Goal: Task Accomplishment & Management: Manage account settings

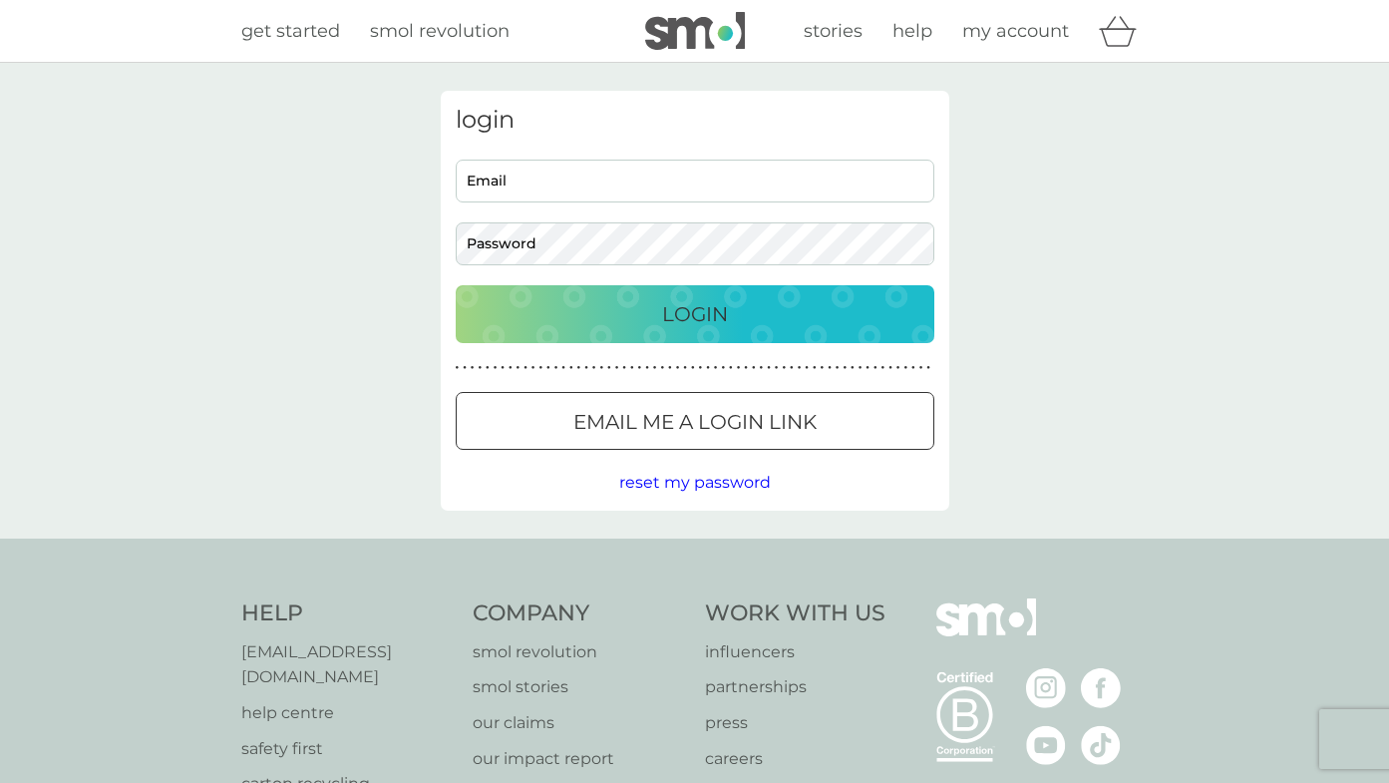
type input "[EMAIL_ADDRESS][DOMAIN_NAME]"
click at [791, 308] on div "Login" at bounding box center [695, 314] width 439 height 32
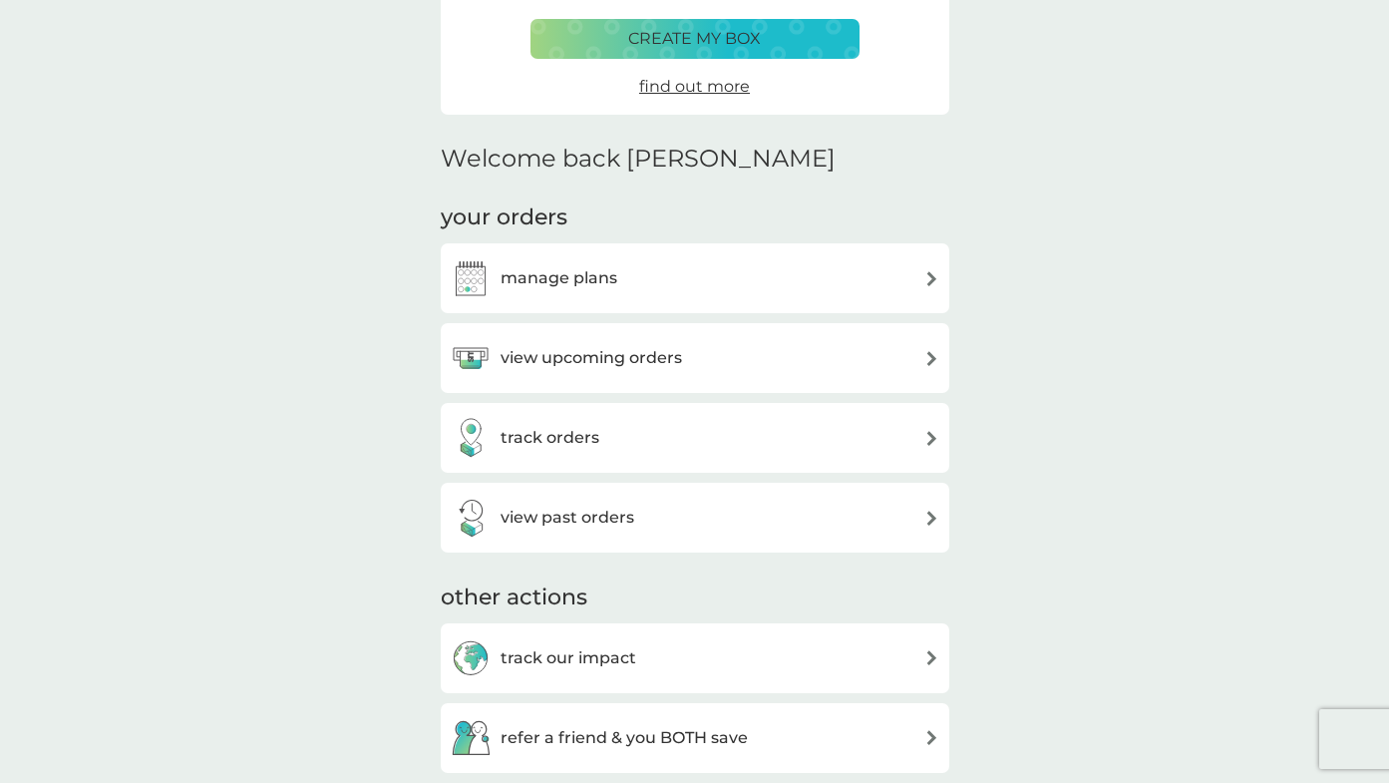
scroll to position [367, 0]
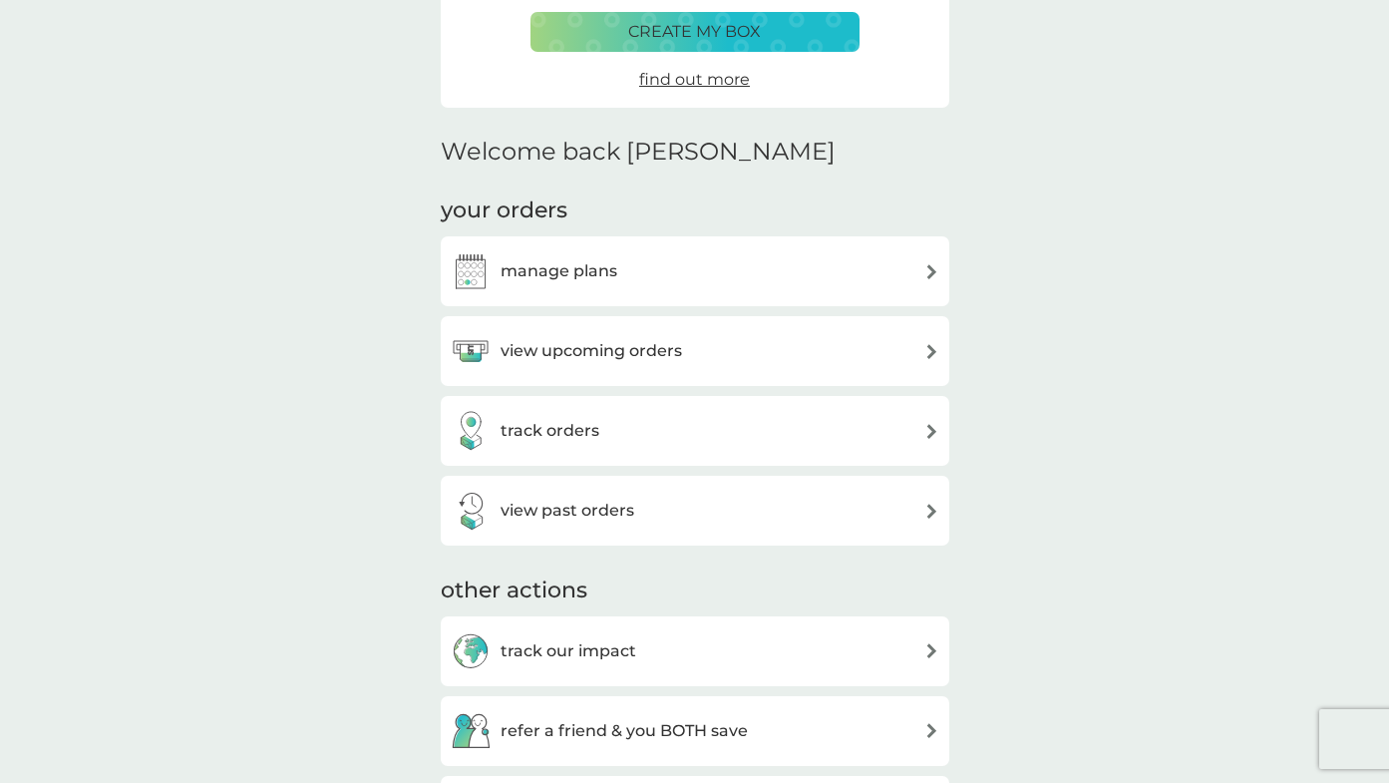
click at [874, 271] on div "manage plans" at bounding box center [695, 271] width 489 height 40
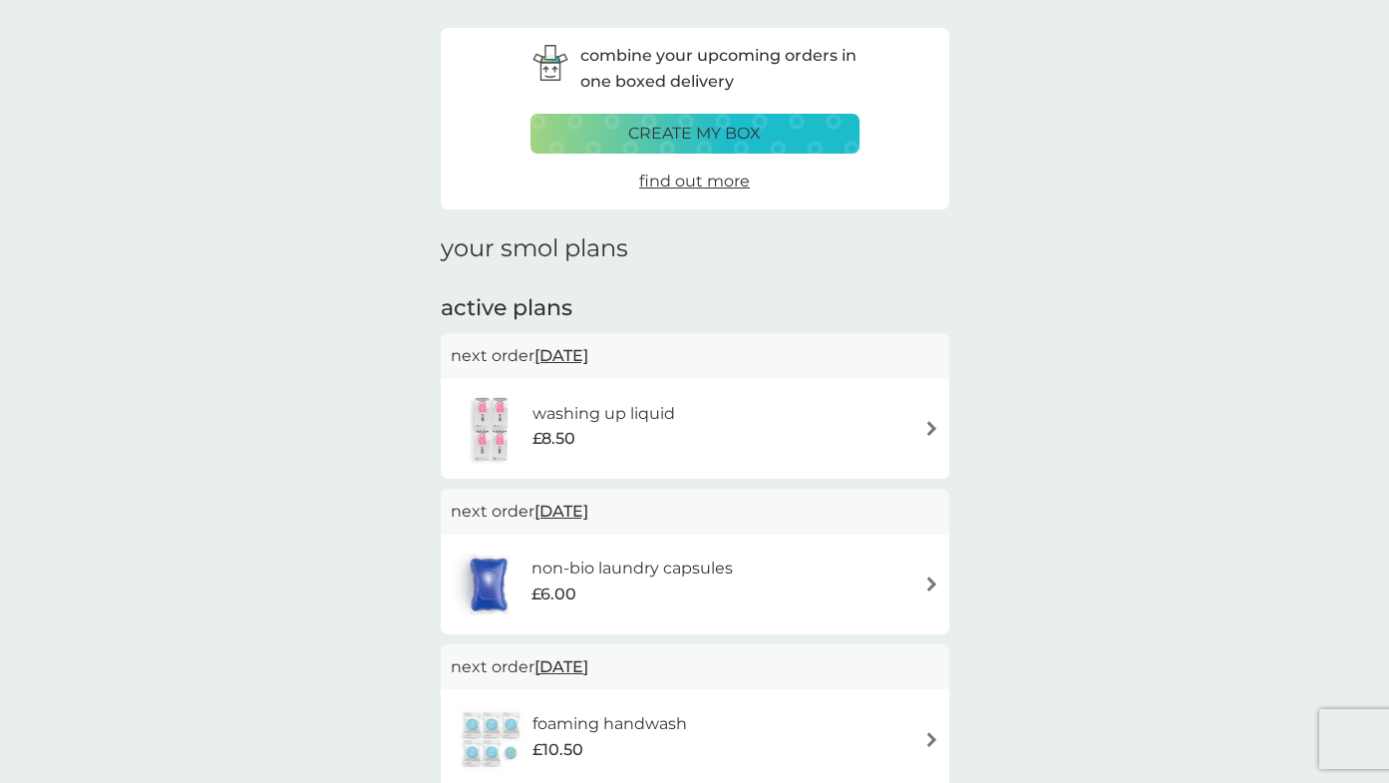
scroll to position [66, 0]
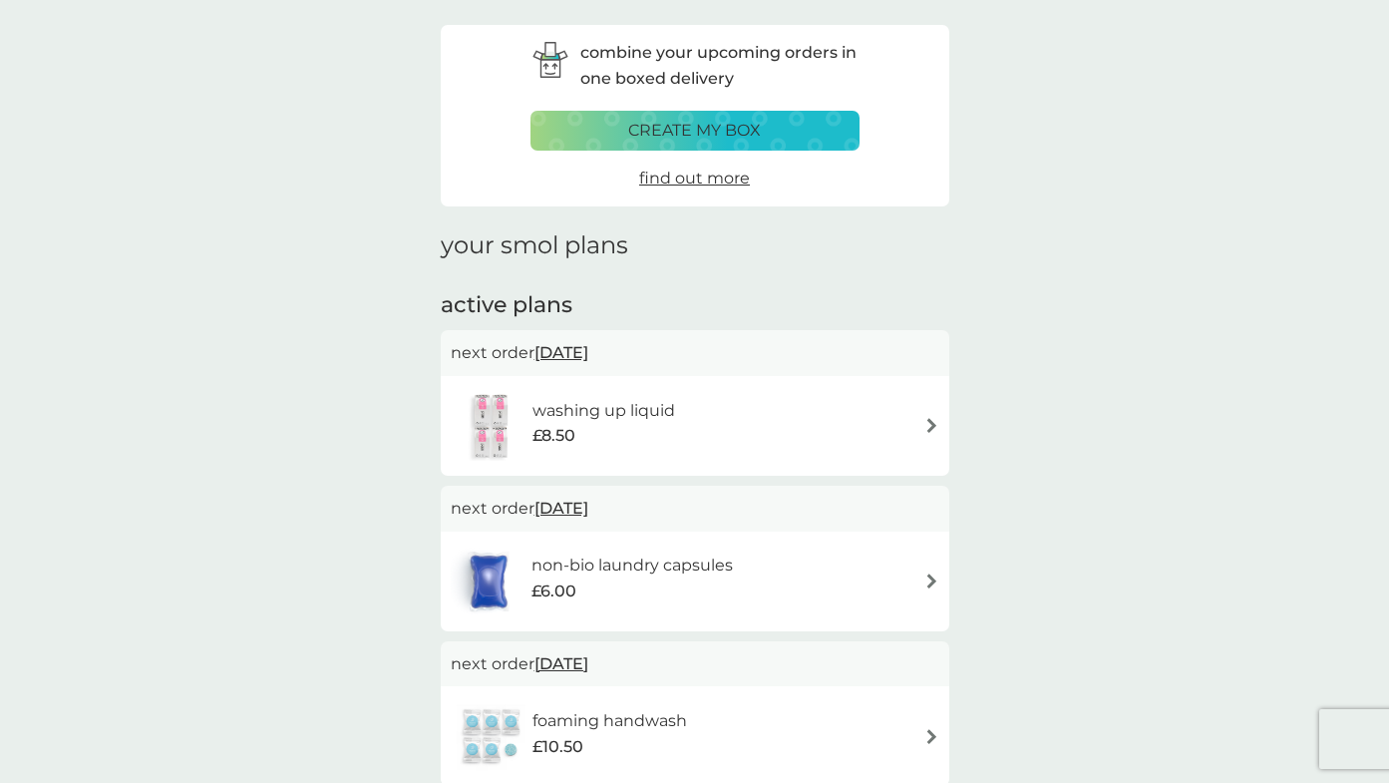
click at [914, 428] on div "washing up liquid £8.50" at bounding box center [695, 426] width 489 height 70
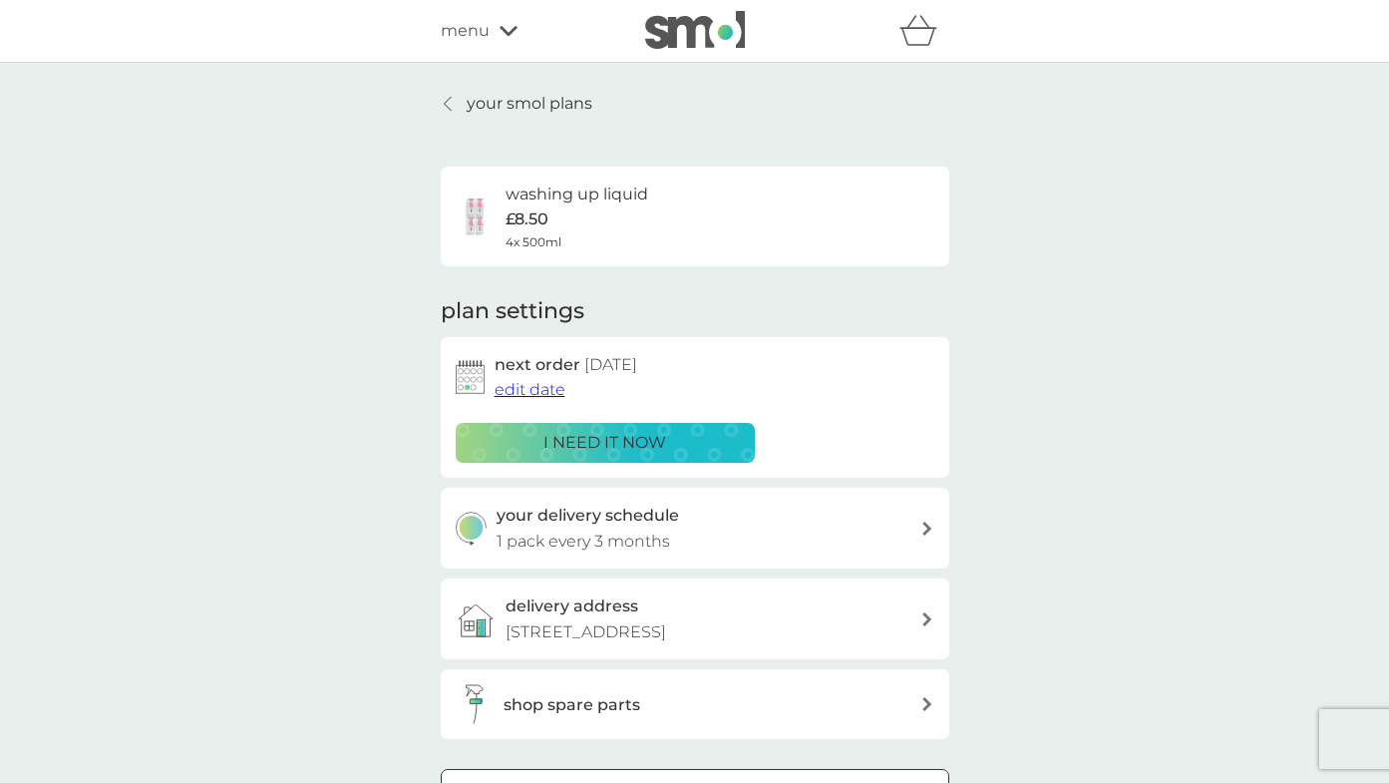
click at [534, 391] on span "edit date" at bounding box center [530, 389] width 71 height 19
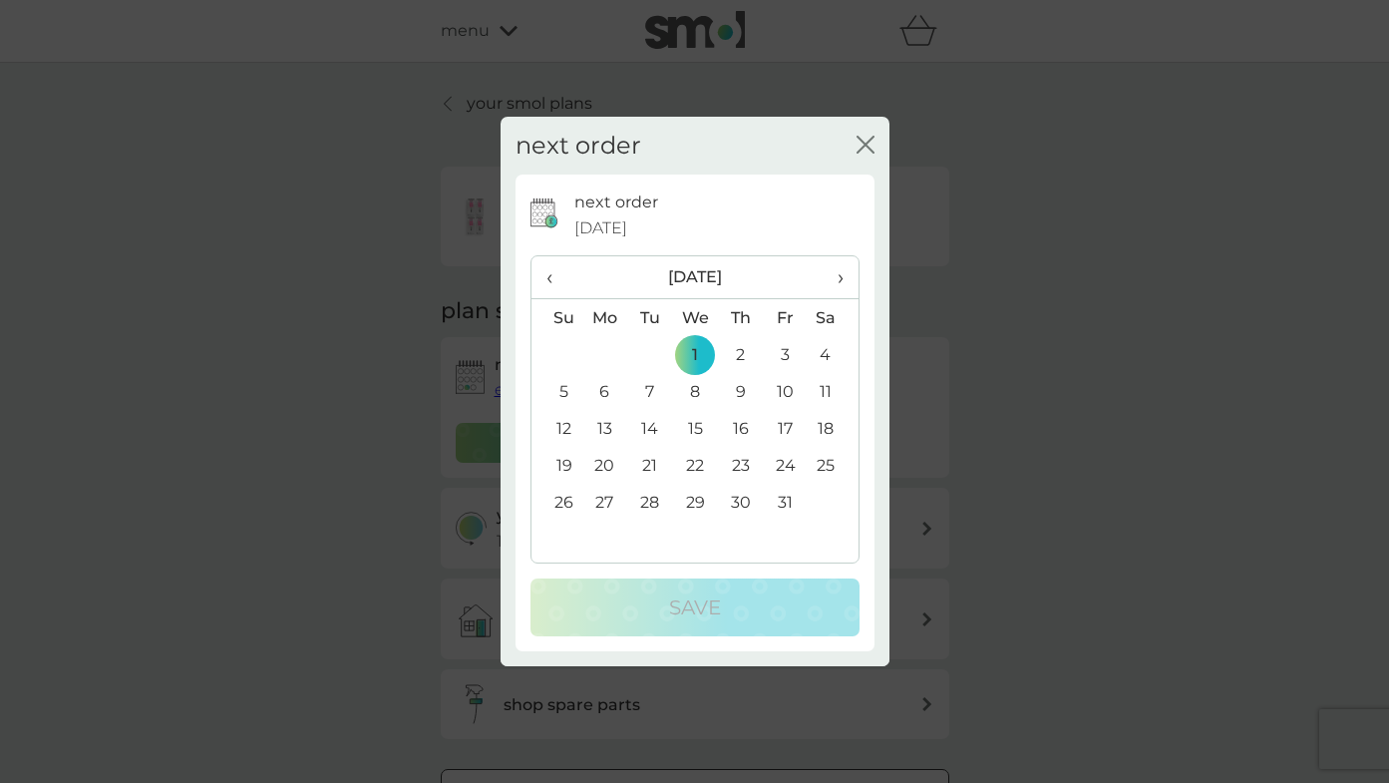
click at [699, 492] on td "29" at bounding box center [695, 502] width 46 height 37
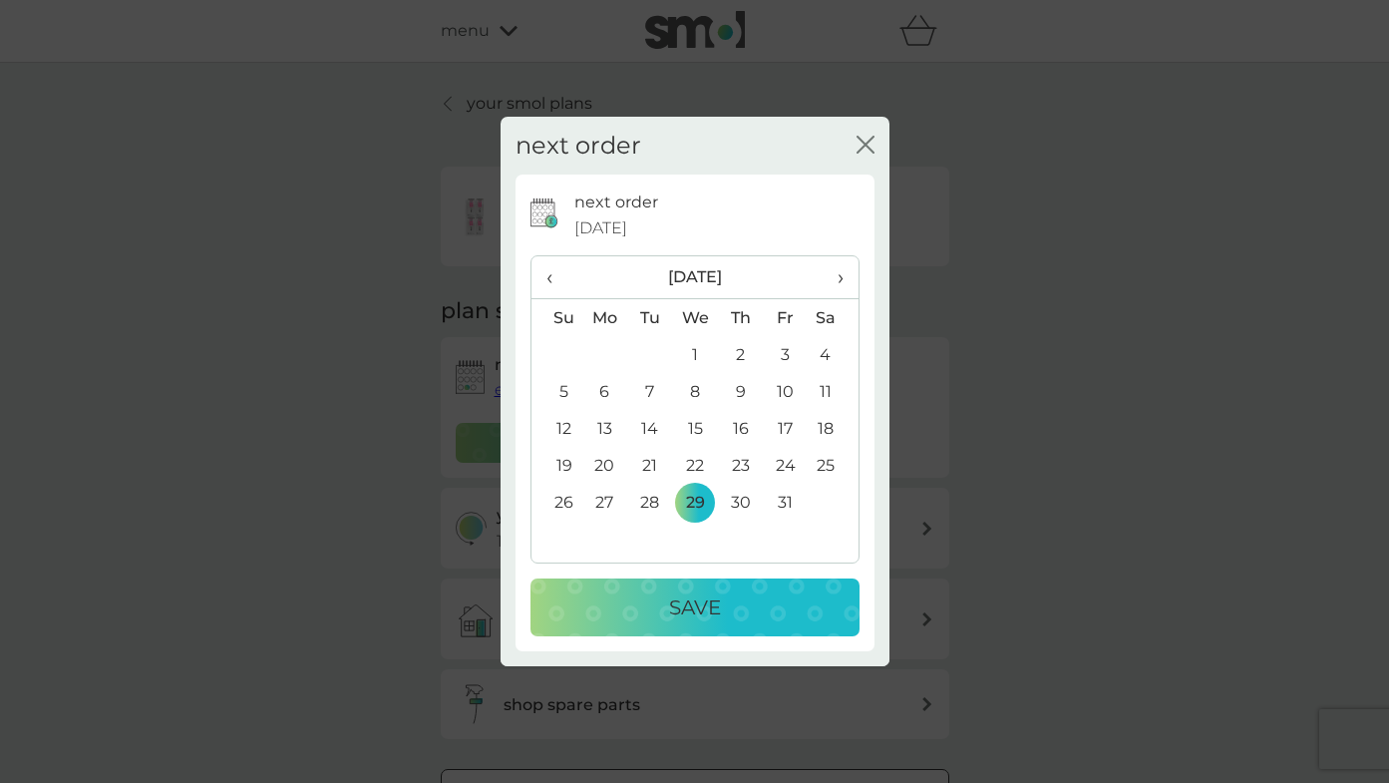
click at [737, 605] on div "Save" at bounding box center [694, 607] width 289 height 32
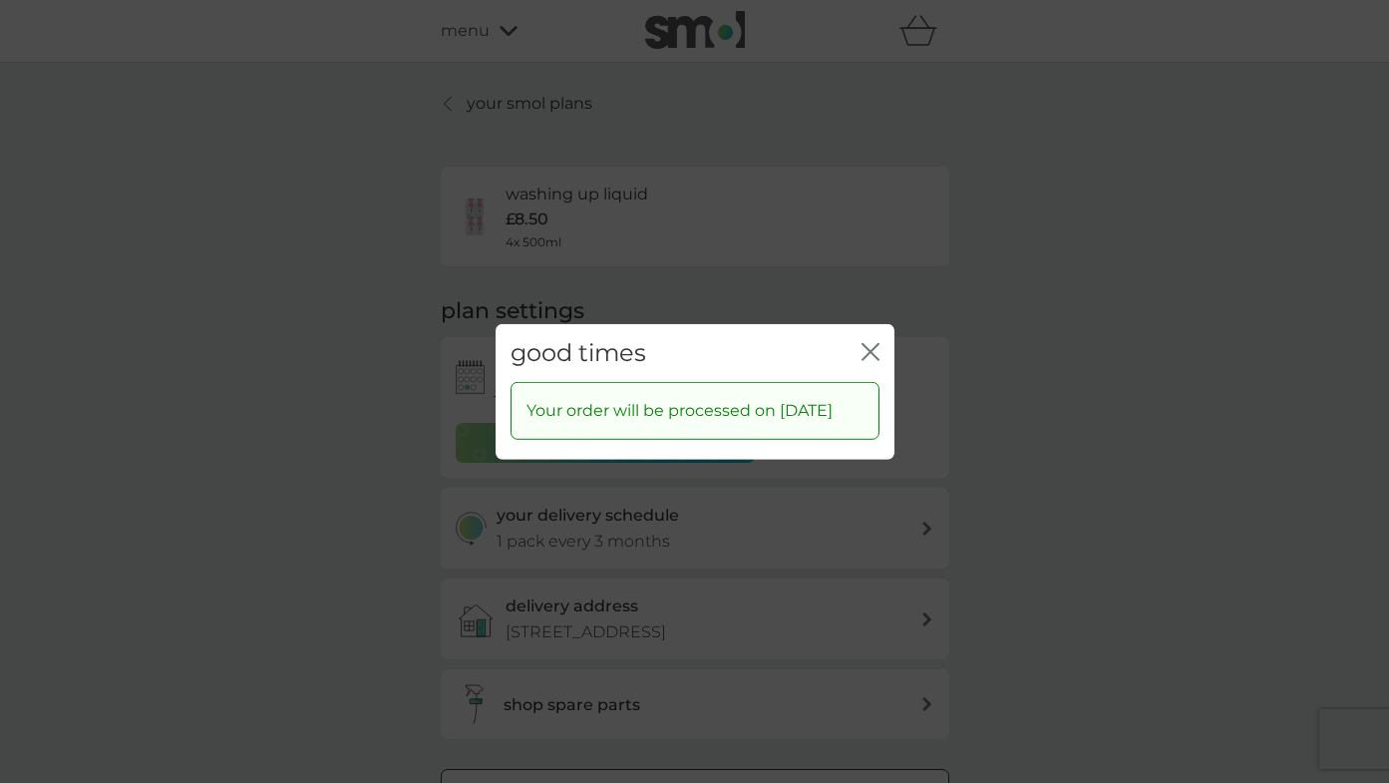
click at [873, 342] on icon "close" at bounding box center [871, 351] width 18 height 18
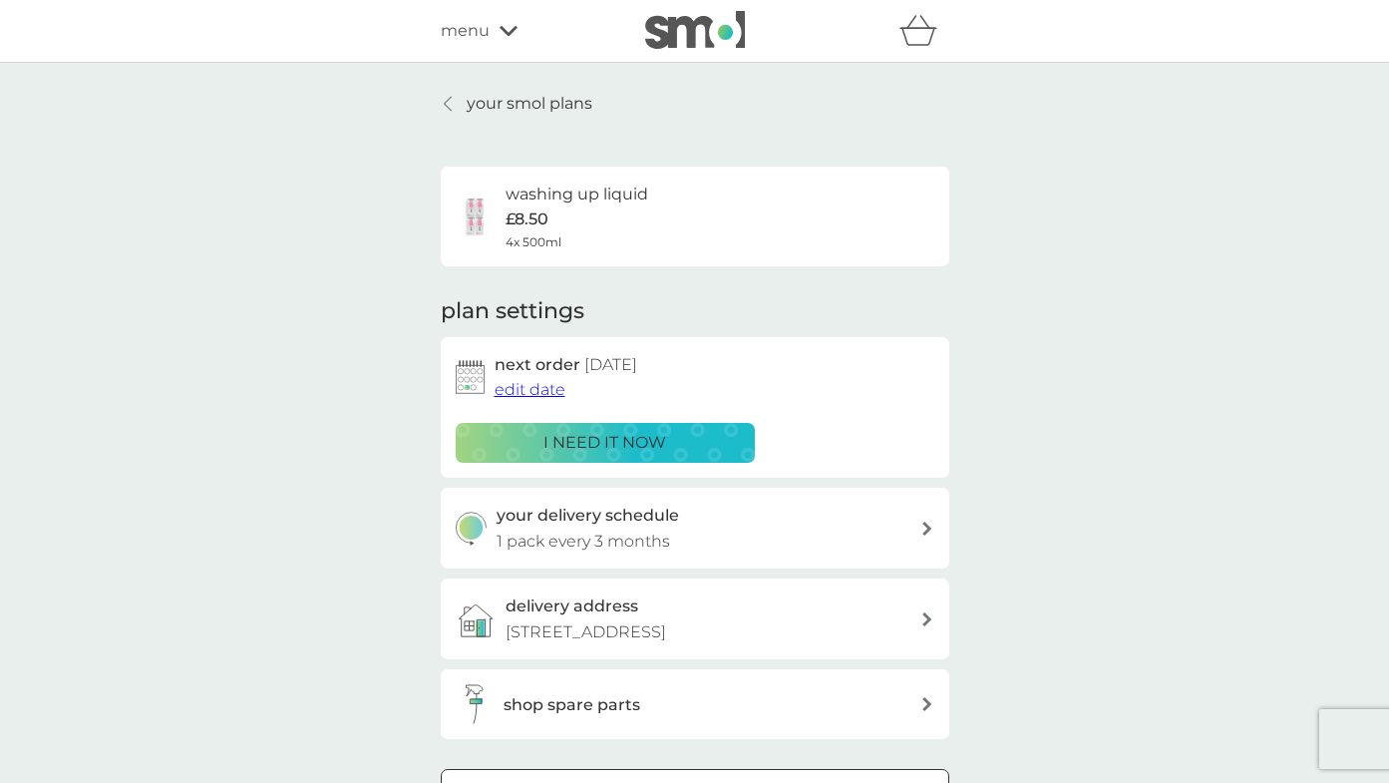
click at [561, 99] on p "your smol plans" at bounding box center [530, 104] width 126 height 26
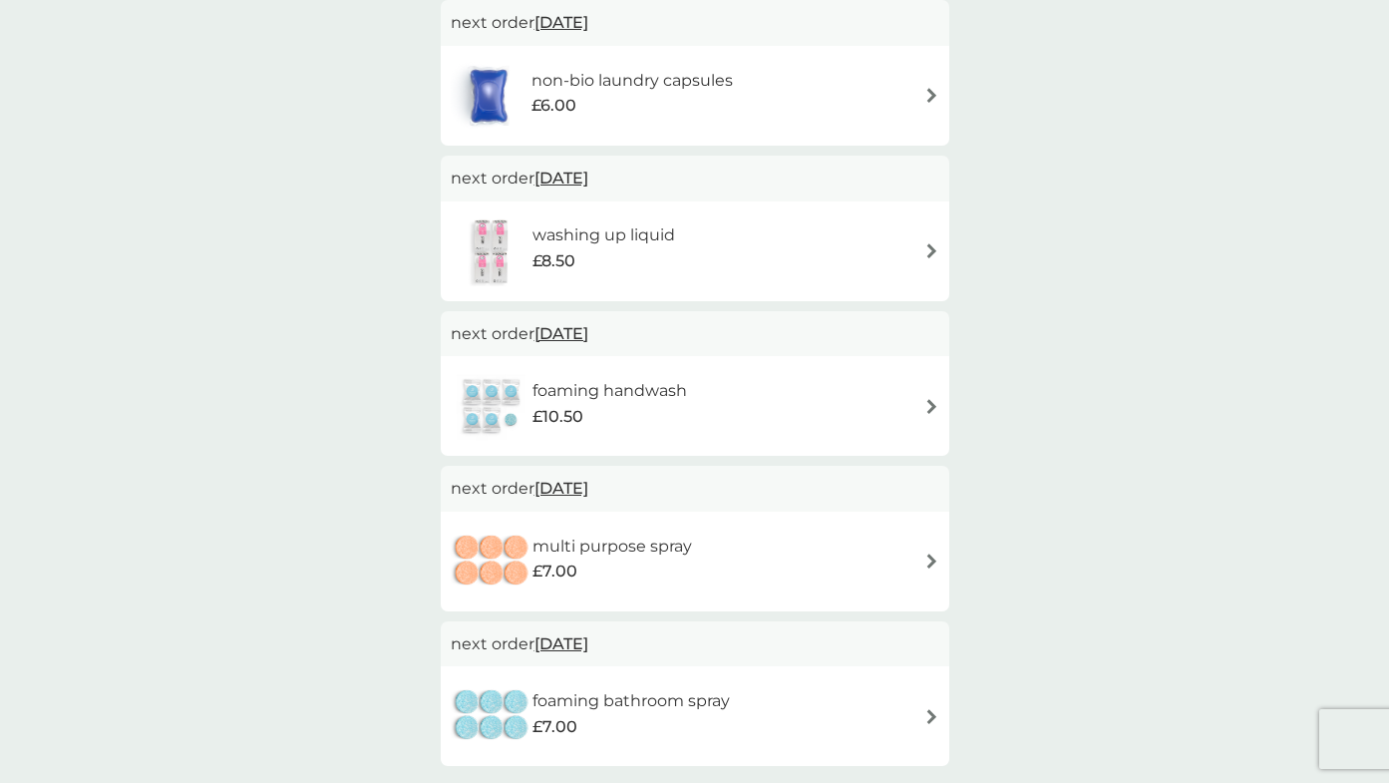
scroll to position [402, 0]
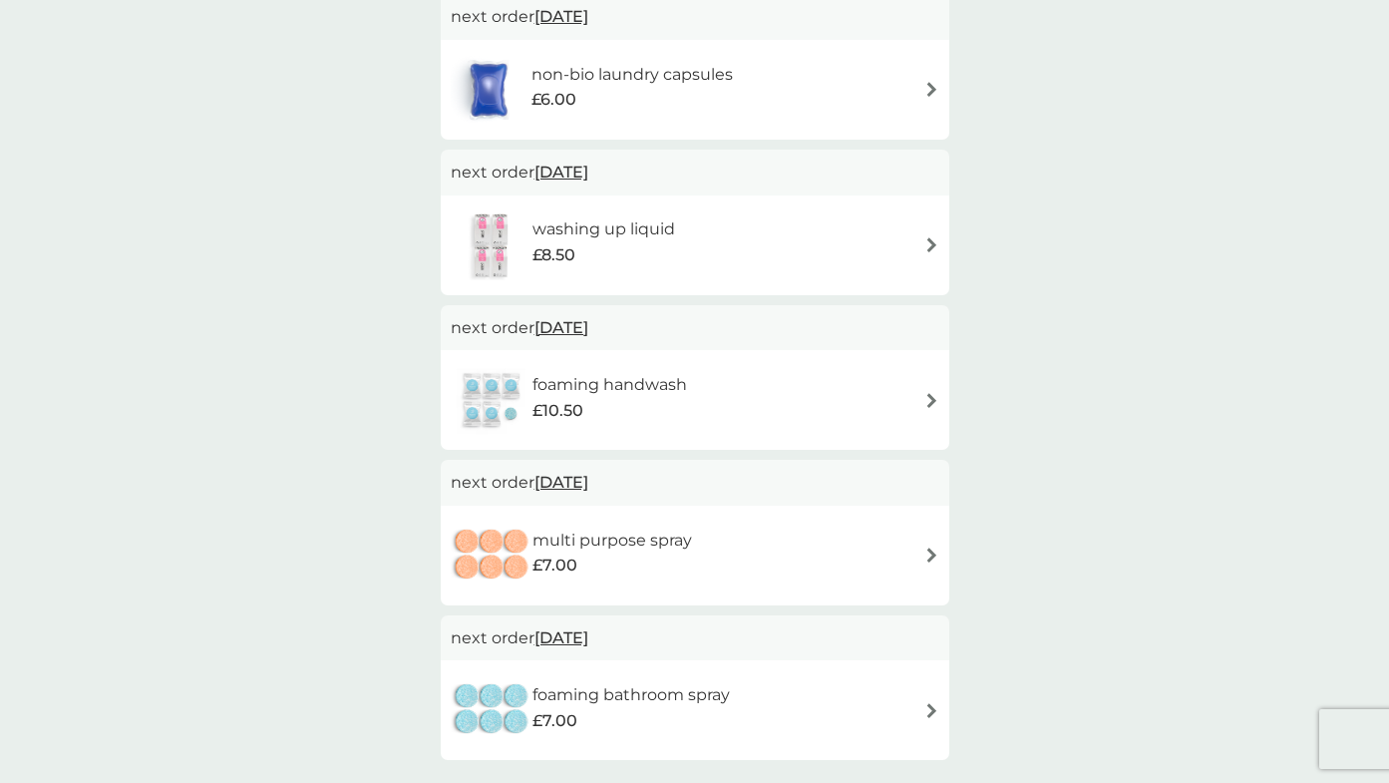
click at [928, 395] on img at bounding box center [931, 400] width 15 height 15
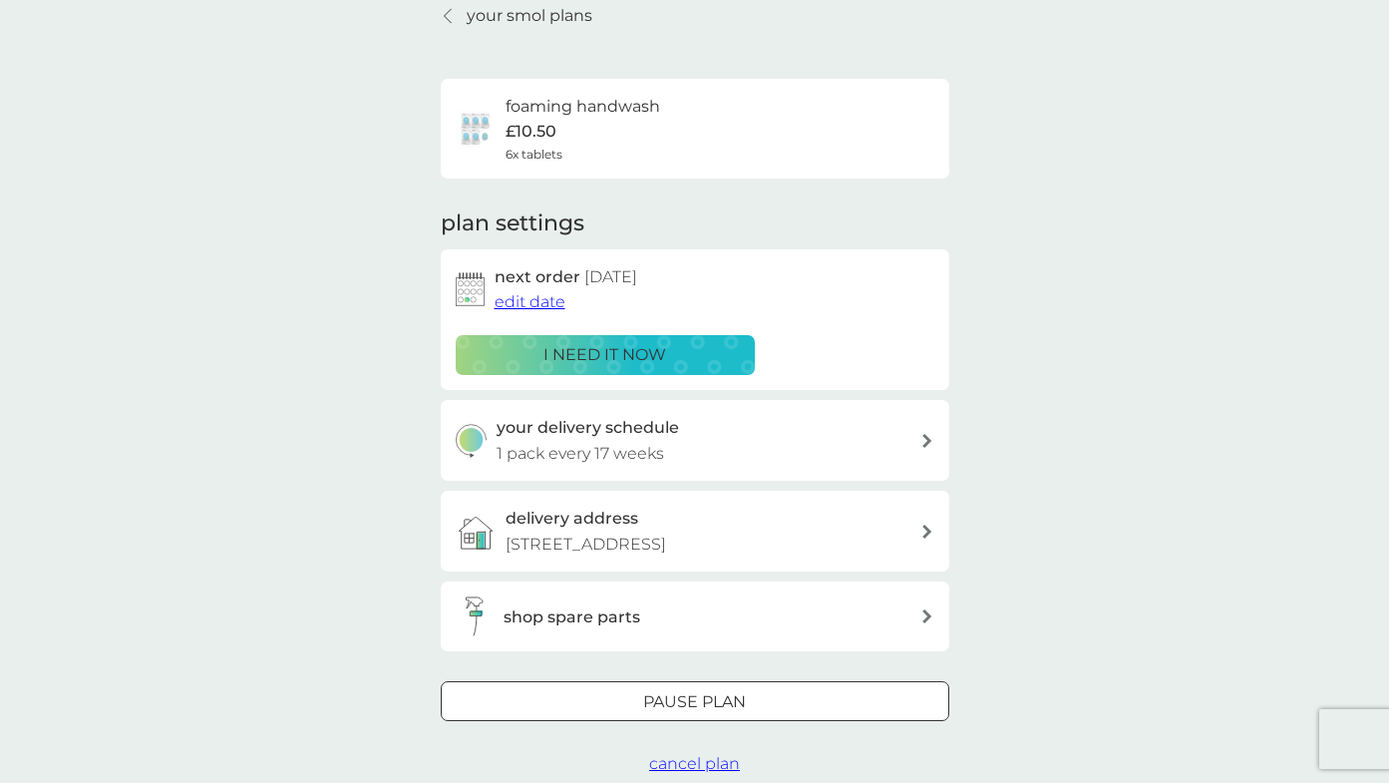
scroll to position [92, 0]
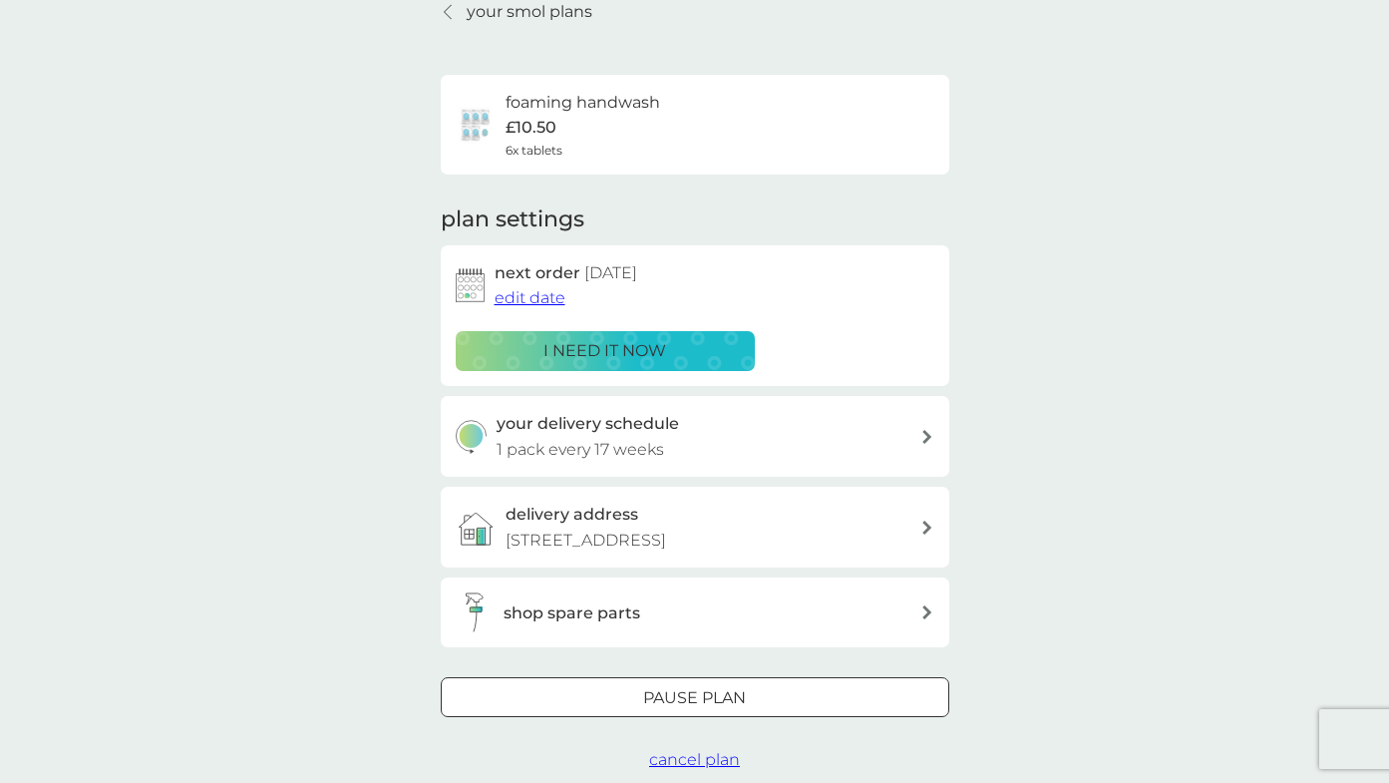
click at [891, 436] on div "your delivery schedule 1 pack every 17 weeks" at bounding box center [709, 436] width 424 height 51
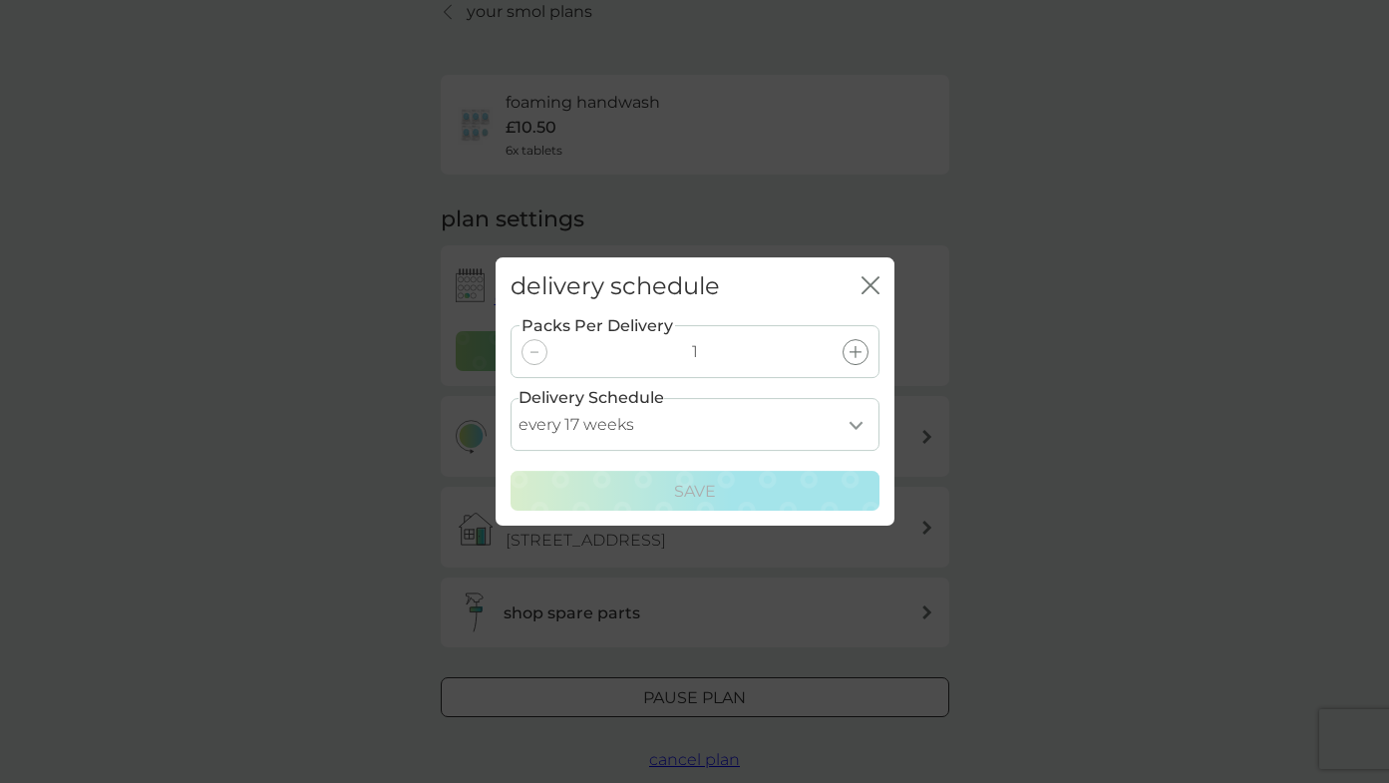
click at [856, 416] on select "every 1 week every 2 weeks every 3 weeks every 4 weeks every 5 weeks every 6 we…" at bounding box center [695, 424] width 369 height 53
select select "182"
click at [511, 398] on select "every 1 week every 2 weeks every 3 weeks every 4 weeks every 5 weeks every 6 we…" at bounding box center [695, 424] width 369 height 53
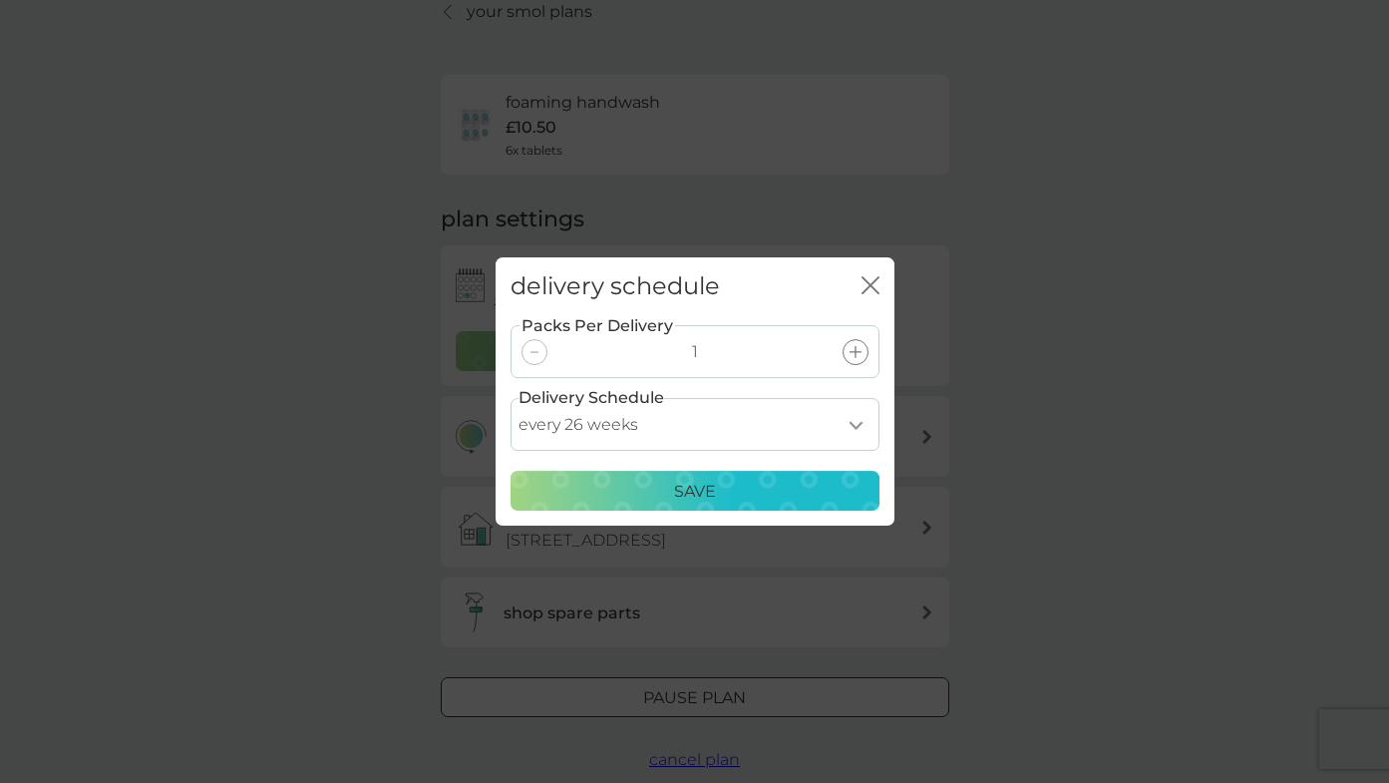
click at [846, 487] on div "Save" at bounding box center [694, 492] width 343 height 26
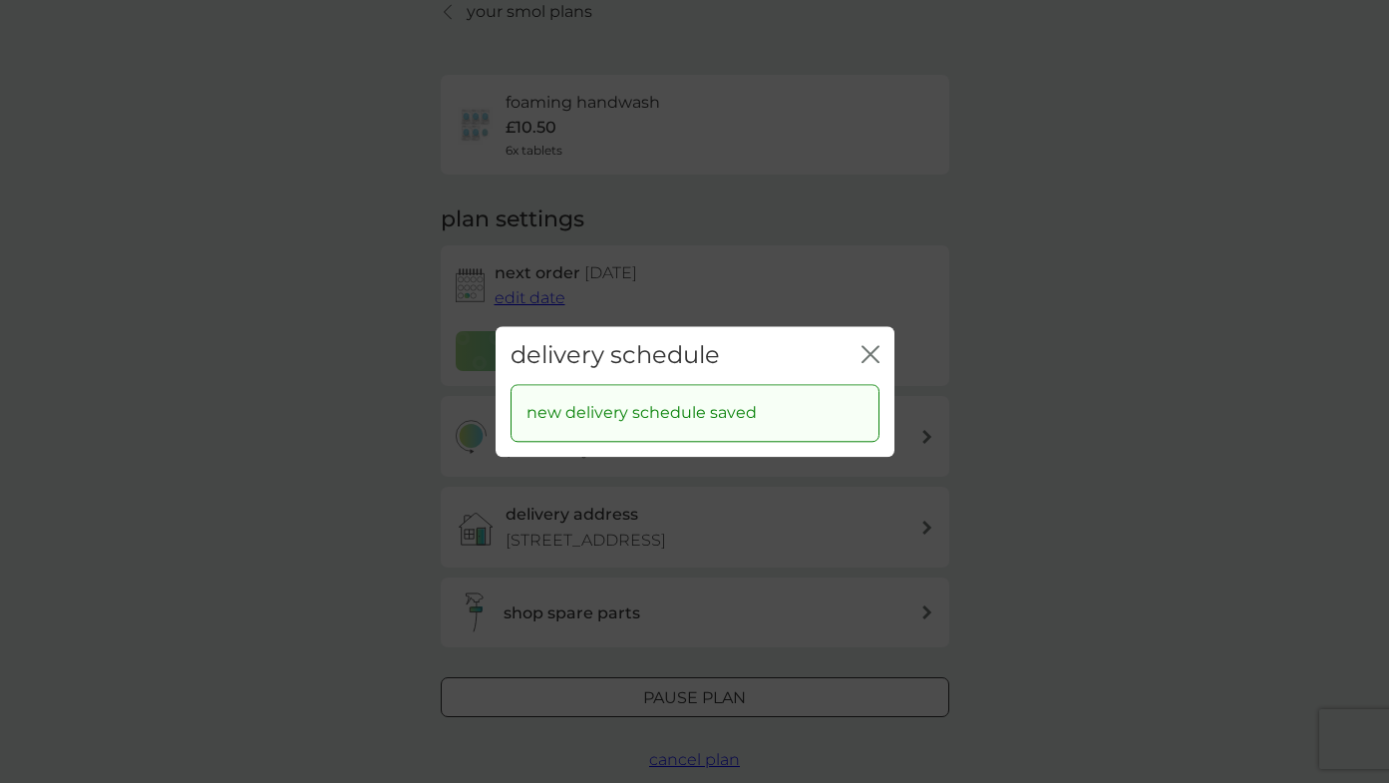
click at [1076, 435] on div "delivery schedule close new delivery schedule saved" at bounding box center [694, 391] width 1389 height 783
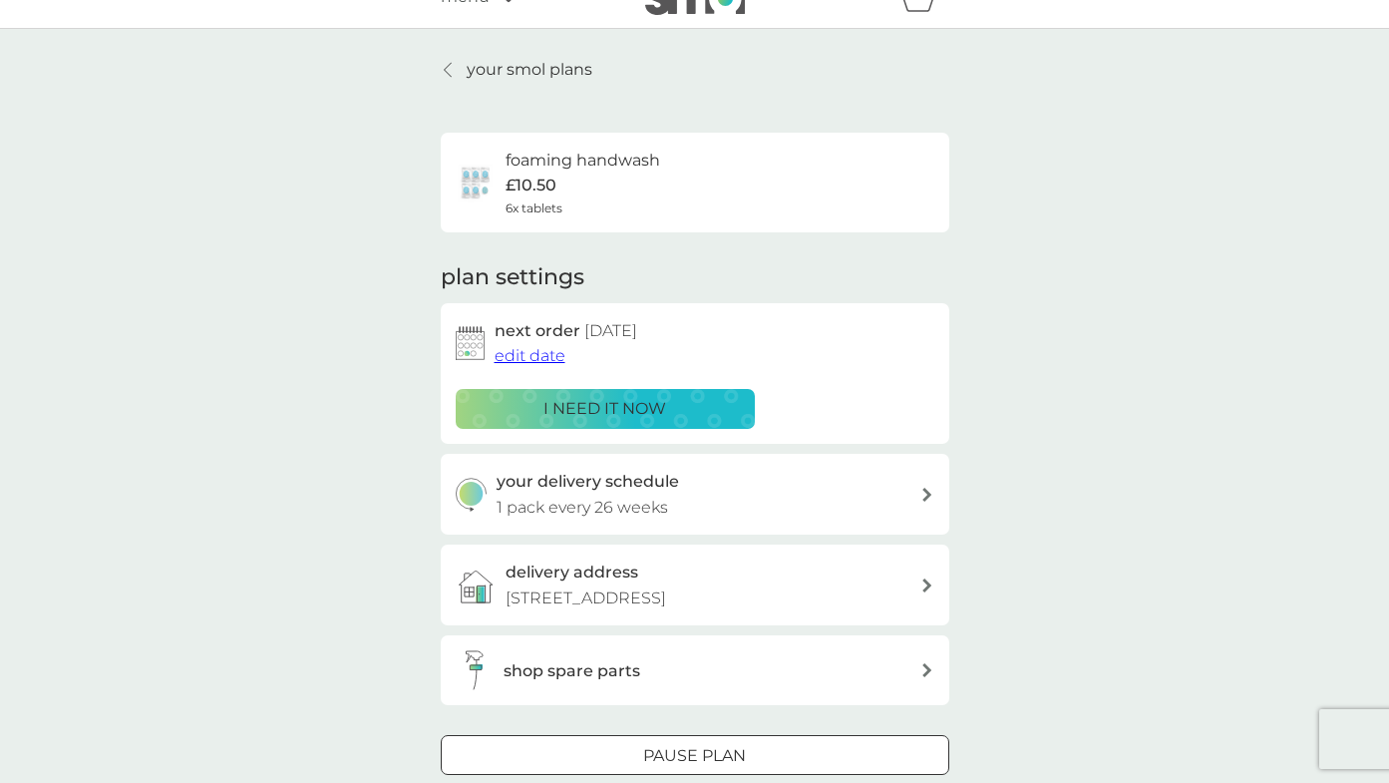
scroll to position [0, 0]
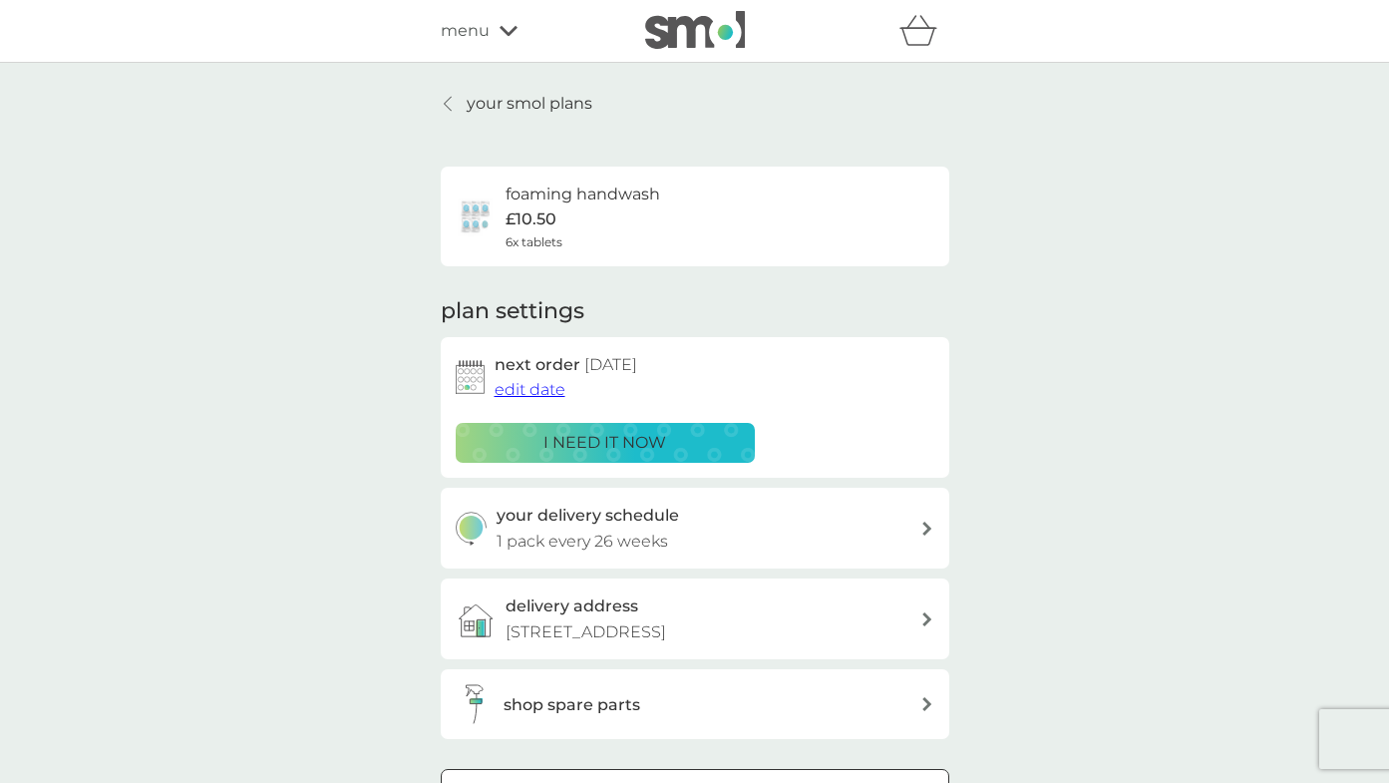
click at [539, 108] on p "your smol plans" at bounding box center [530, 104] width 126 height 26
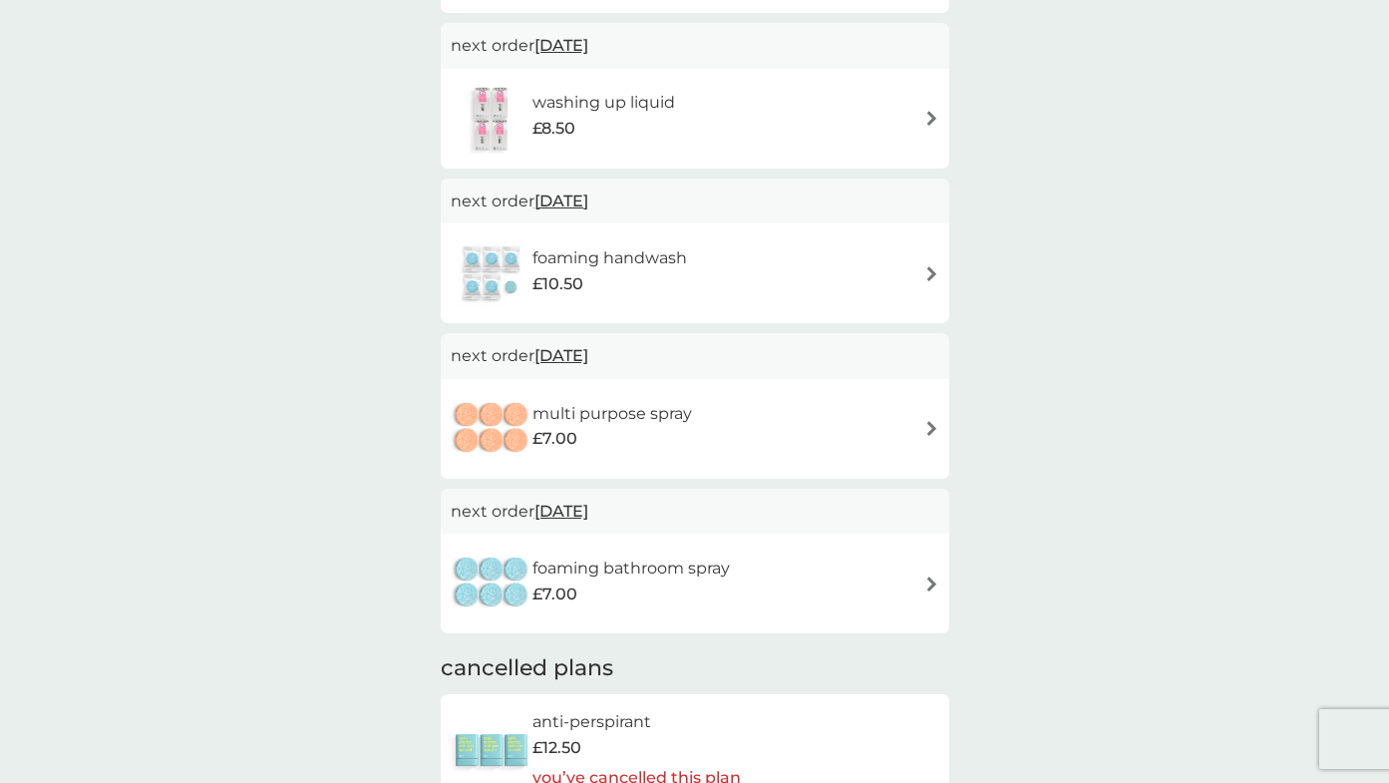
scroll to position [529, 0]
click at [795, 395] on div "multi purpose spray £7.00" at bounding box center [695, 428] width 489 height 70
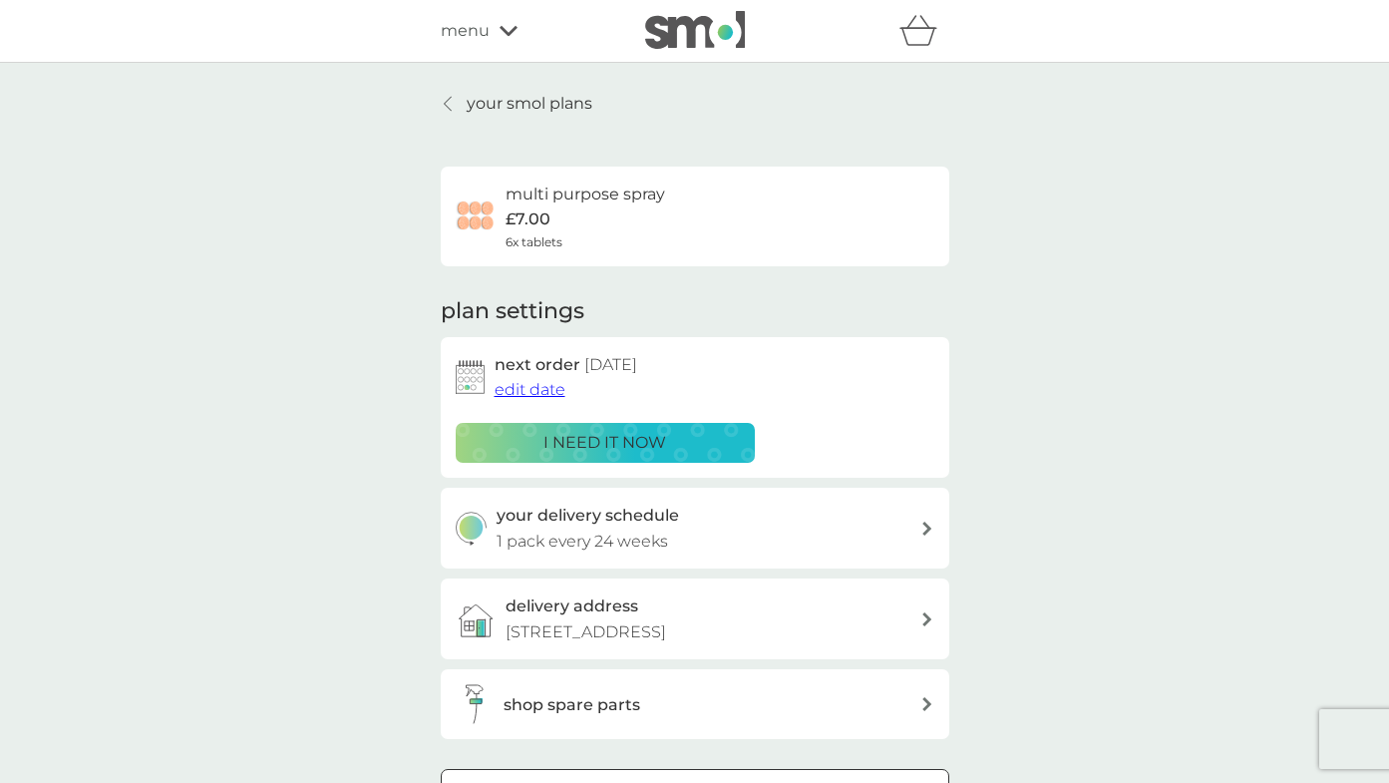
click at [541, 395] on span "edit date" at bounding box center [530, 389] width 71 height 19
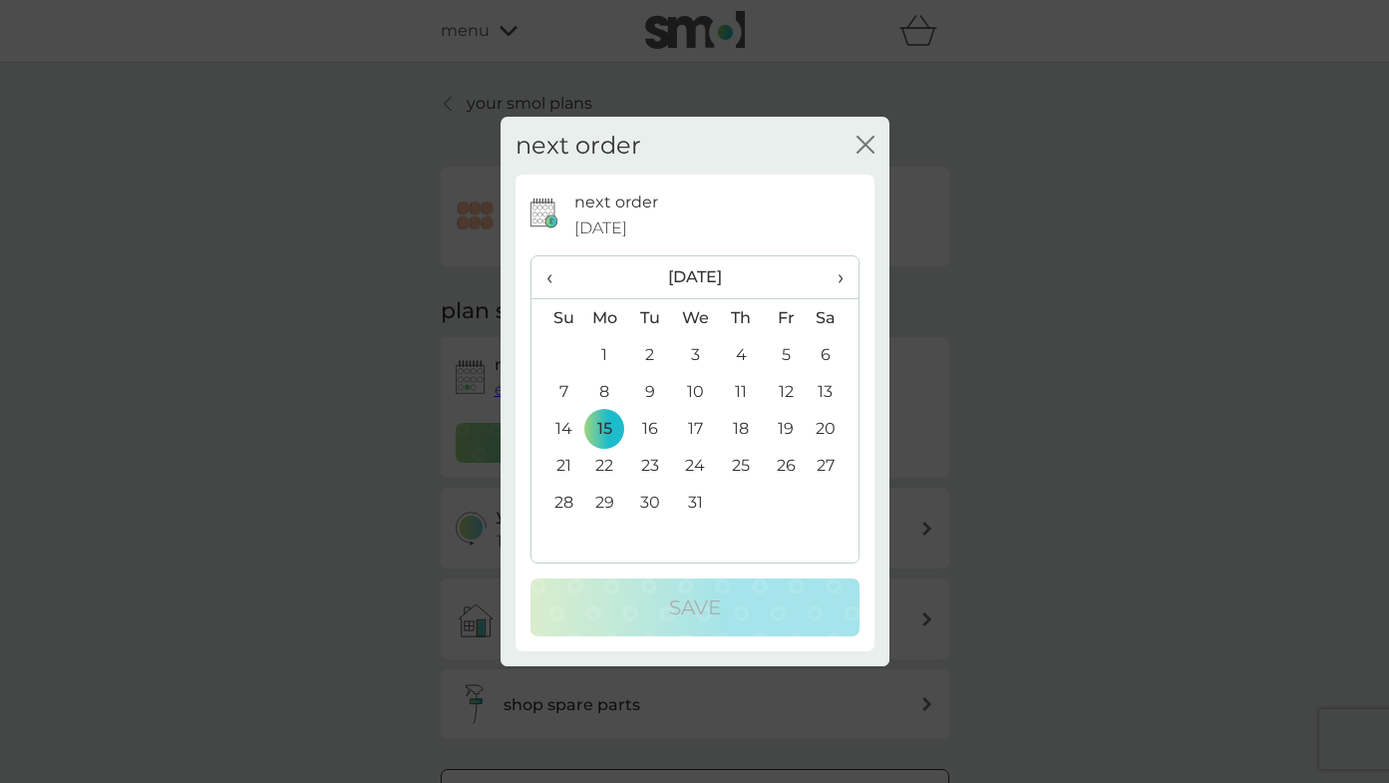
click at [844, 272] on th "›" at bounding box center [833, 277] width 50 height 43
click at [842, 276] on span "›" at bounding box center [833, 277] width 20 height 42
click at [829, 500] on td "28" at bounding box center [833, 502] width 50 height 37
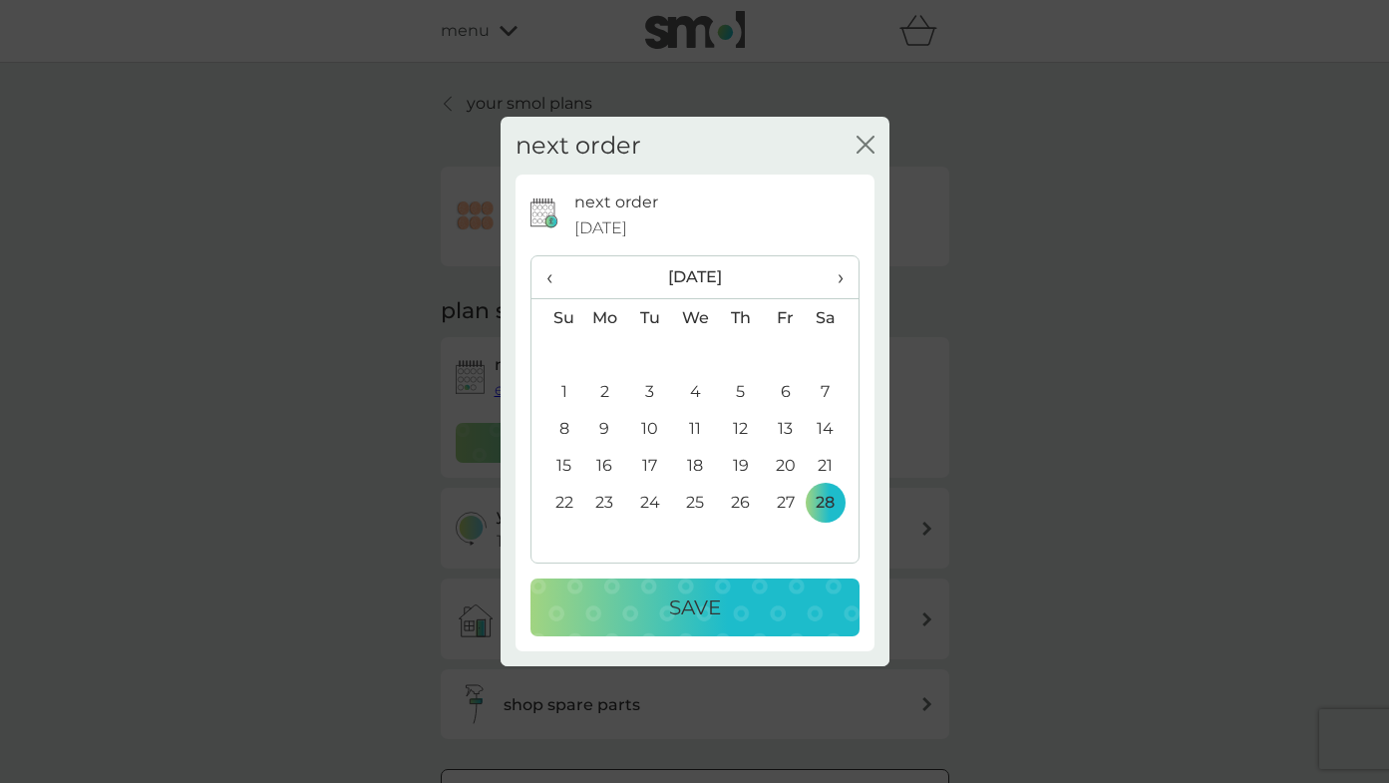
click at [781, 618] on div "Save" at bounding box center [694, 607] width 289 height 32
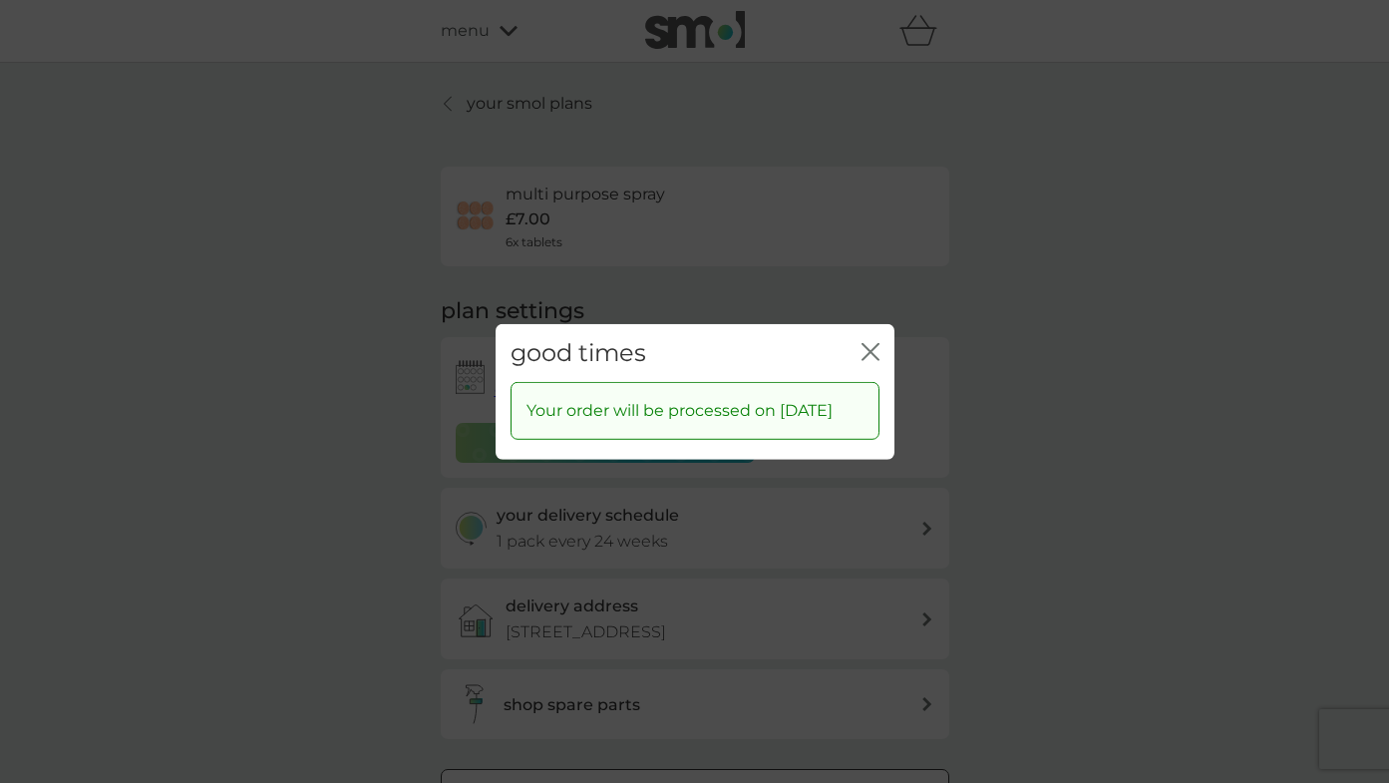
click at [874, 342] on icon "close" at bounding box center [871, 351] width 18 height 18
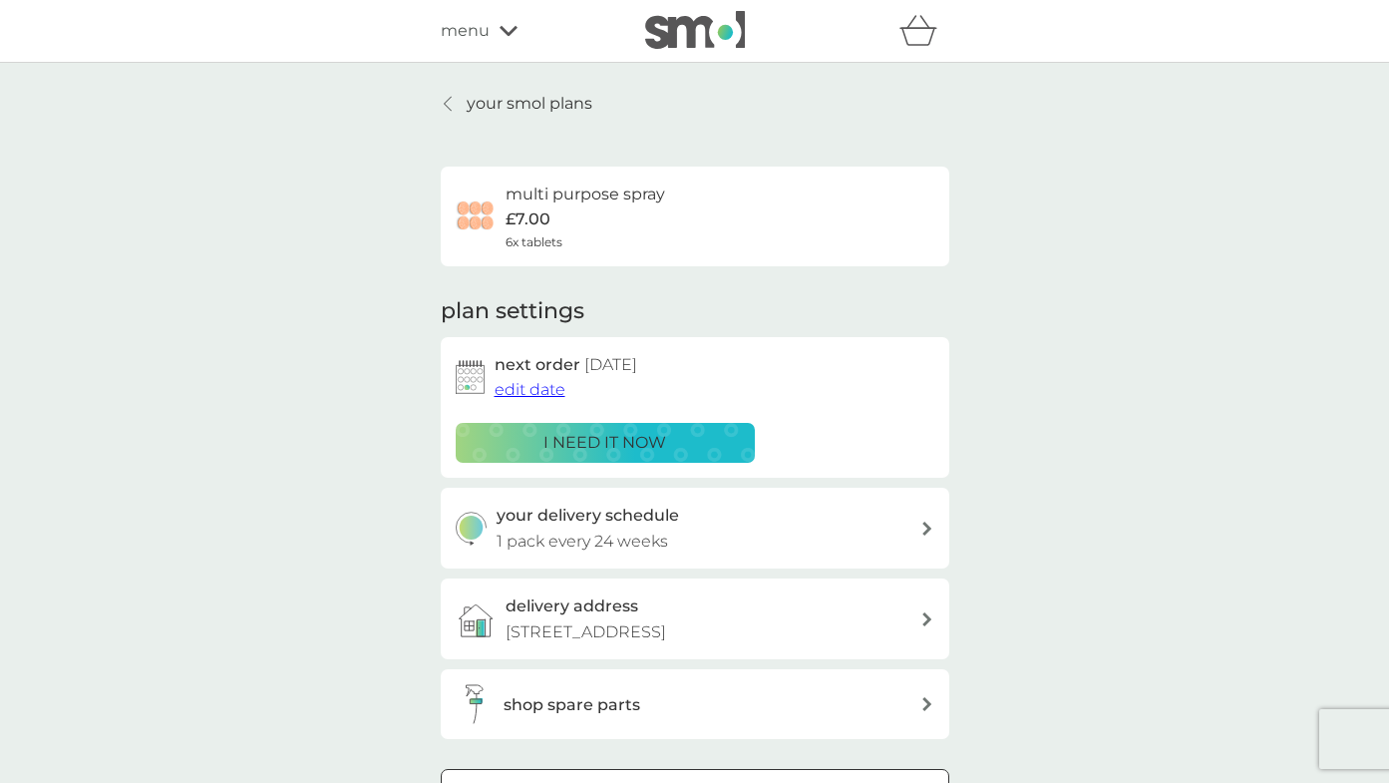
click at [564, 95] on p "your smol plans" at bounding box center [530, 104] width 126 height 26
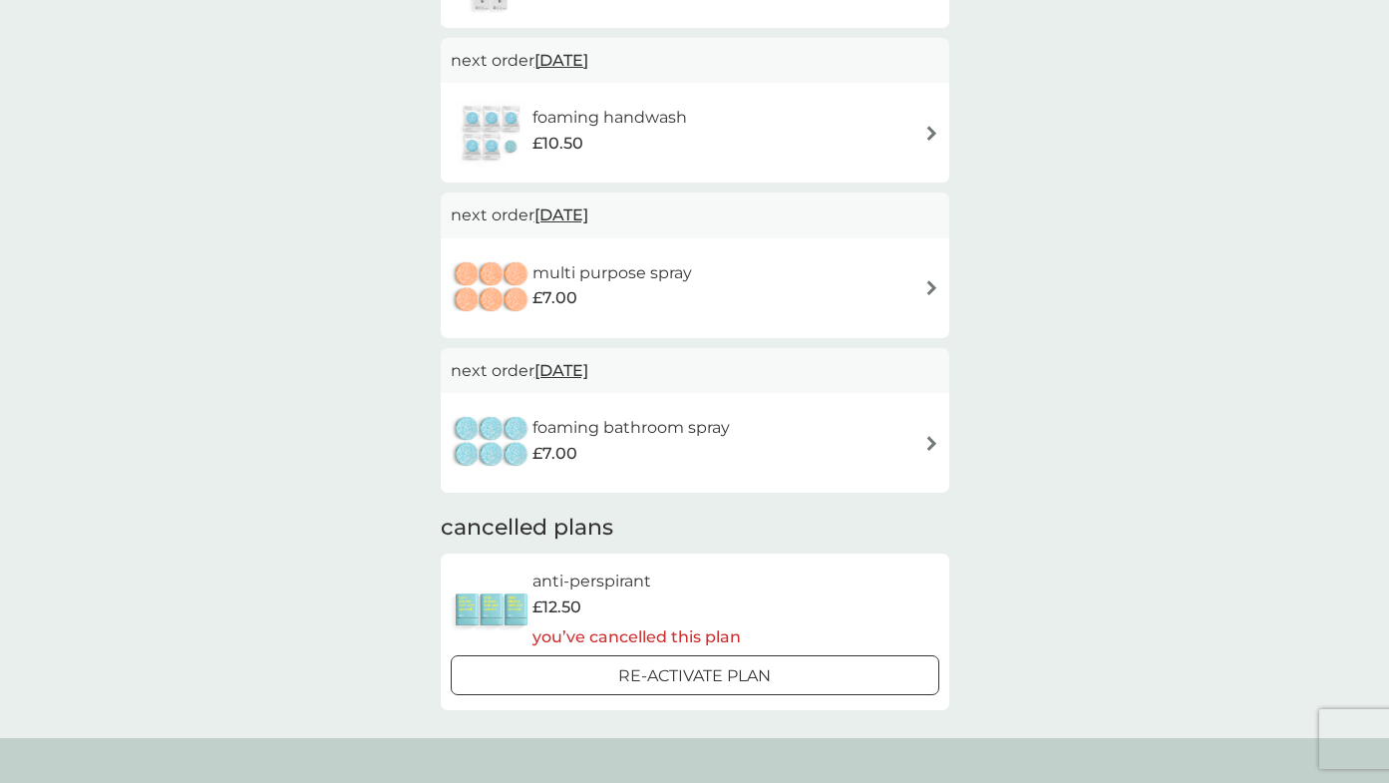
scroll to position [672, 0]
click at [790, 442] on div "foaming bathroom spray £7.00" at bounding box center [695, 440] width 489 height 70
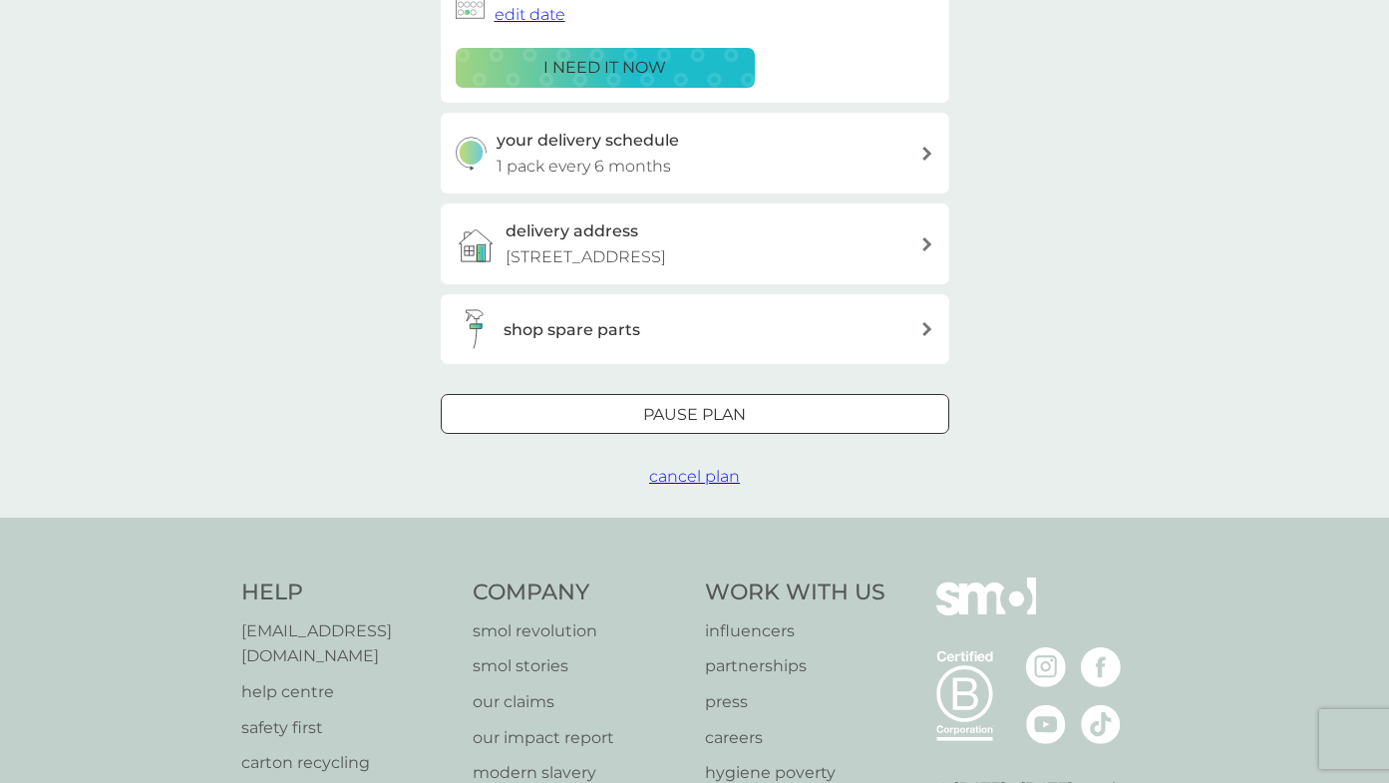
scroll to position [377, 0]
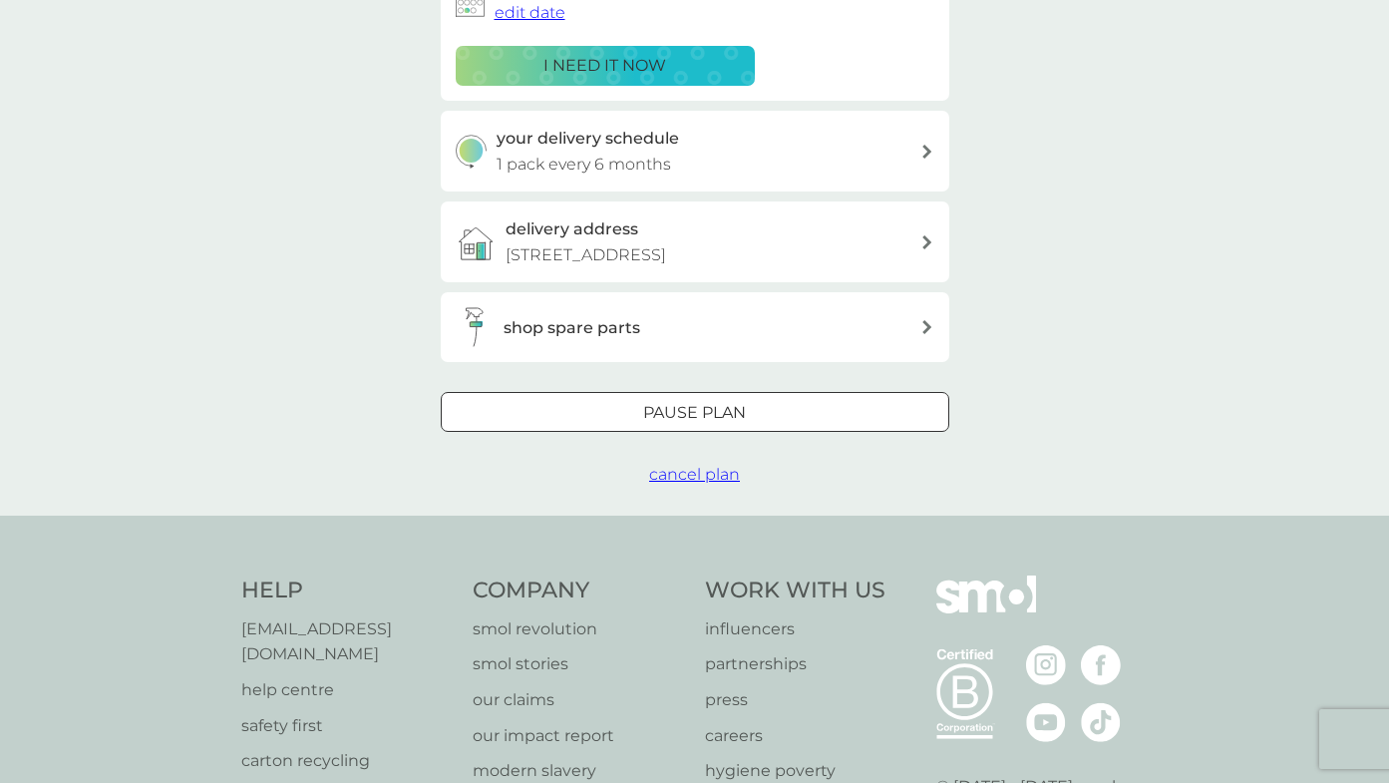
click at [726, 411] on div at bounding box center [695, 413] width 72 height 21
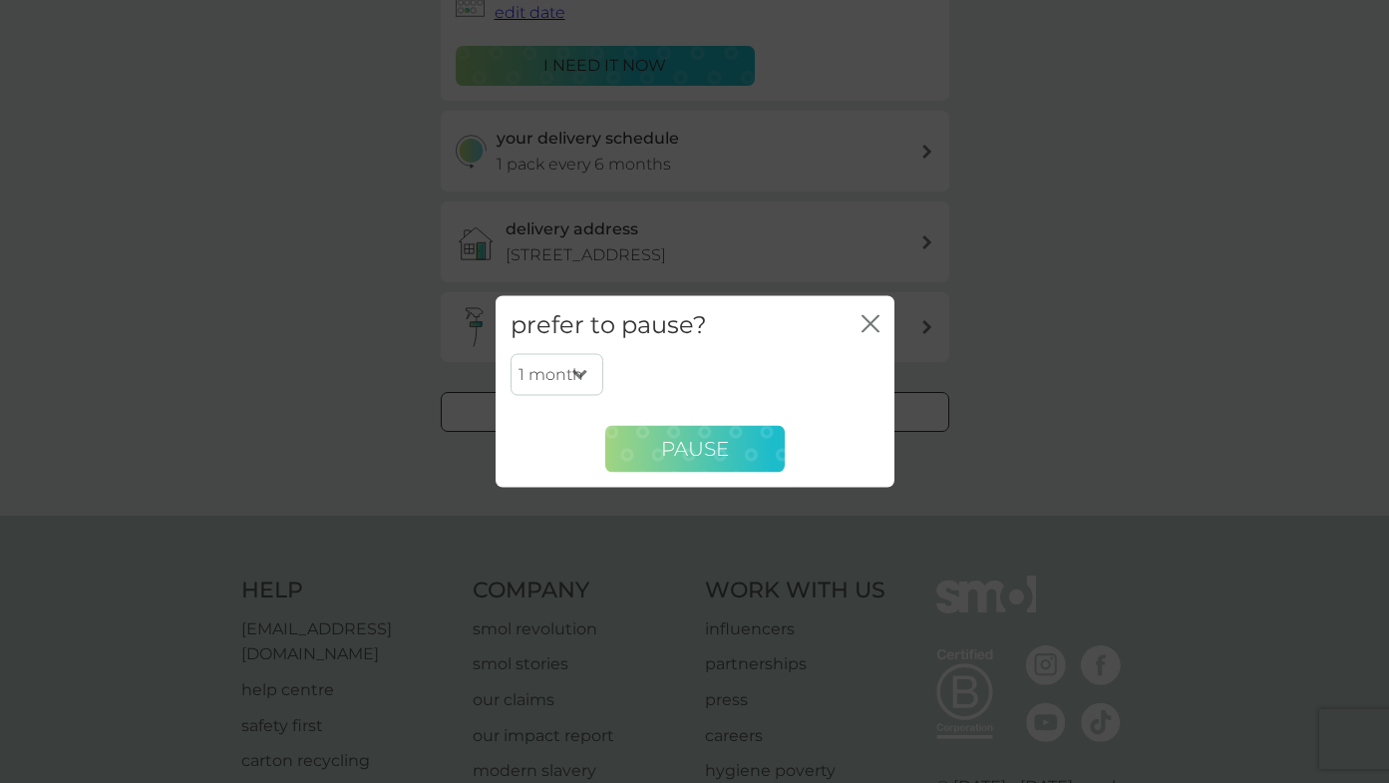
click at [721, 455] on span "Pause" at bounding box center [695, 449] width 68 height 24
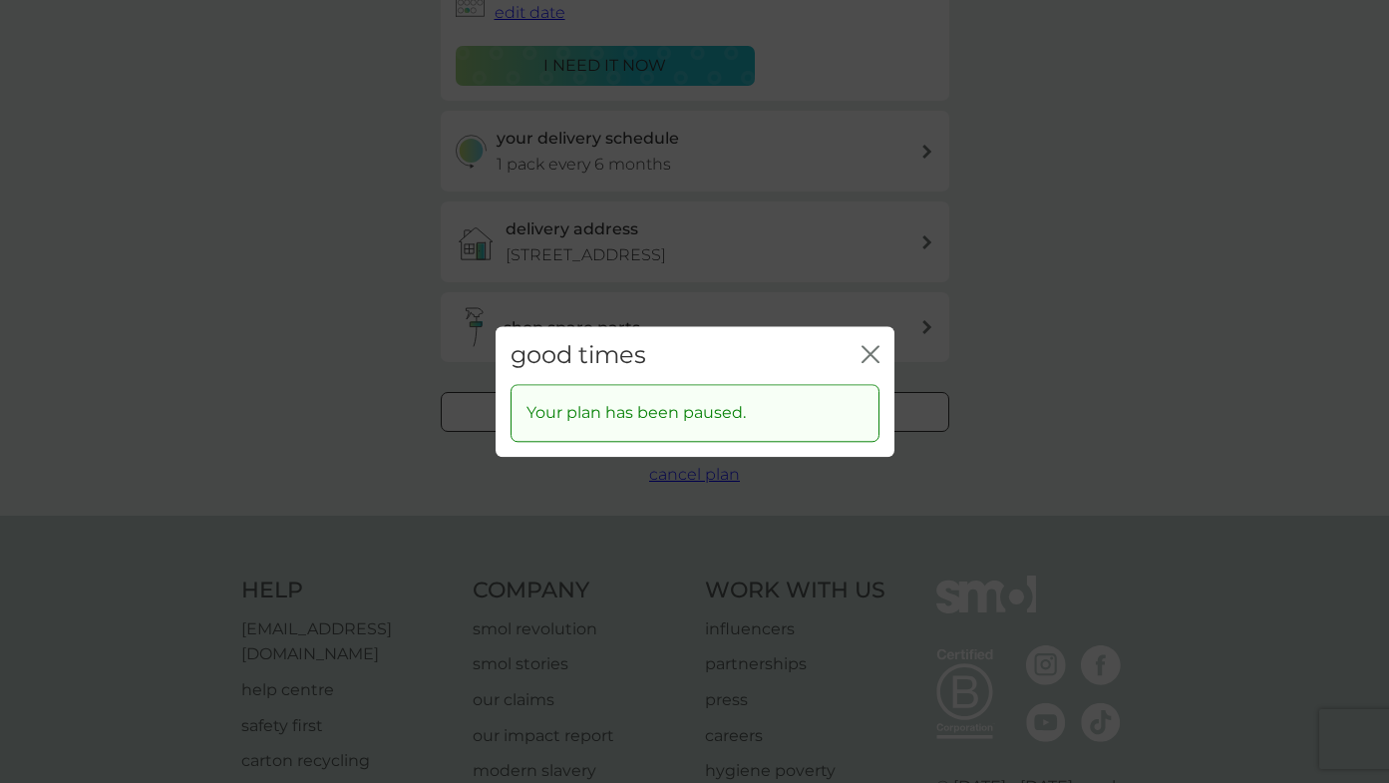
click at [866, 351] on icon "close" at bounding box center [871, 354] width 18 height 18
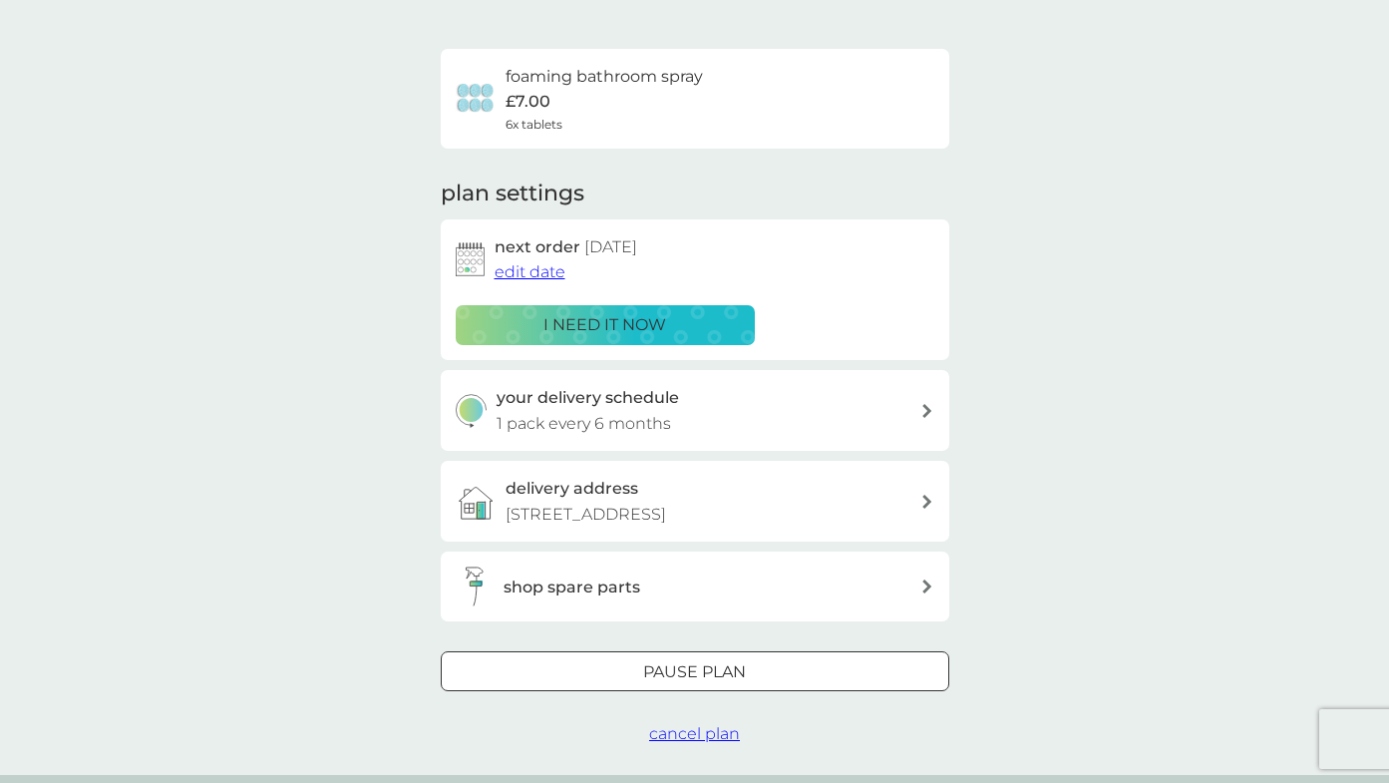
scroll to position [0, 0]
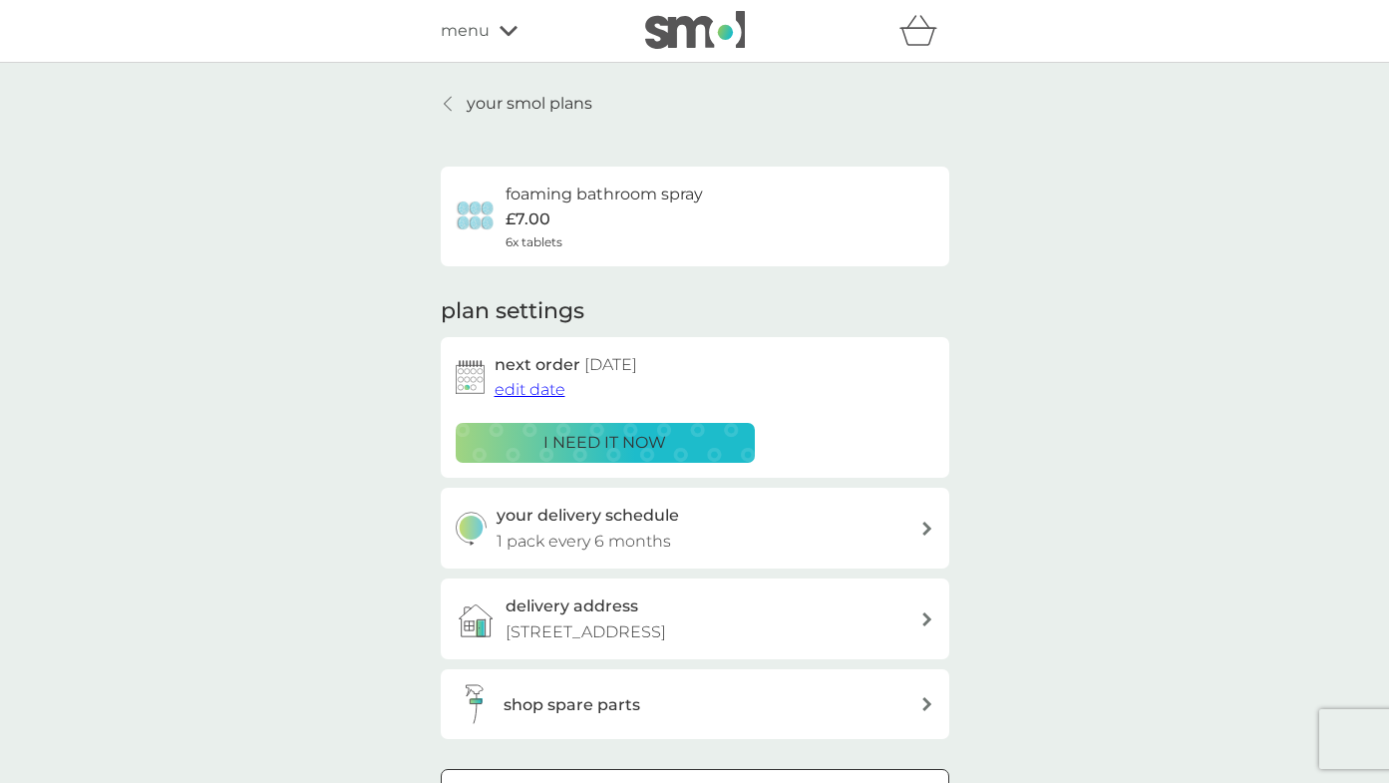
click at [512, 101] on p "your smol plans" at bounding box center [530, 104] width 126 height 26
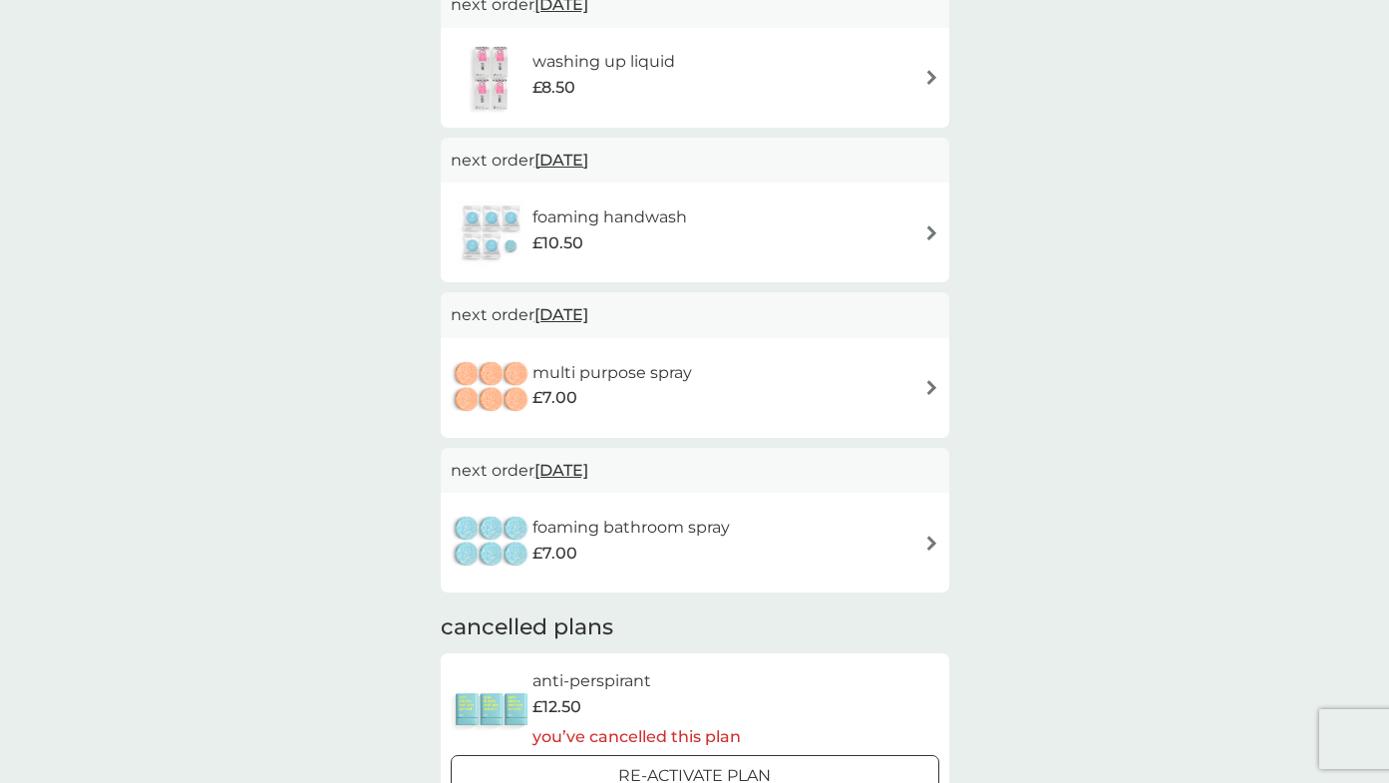
scroll to position [564, 0]
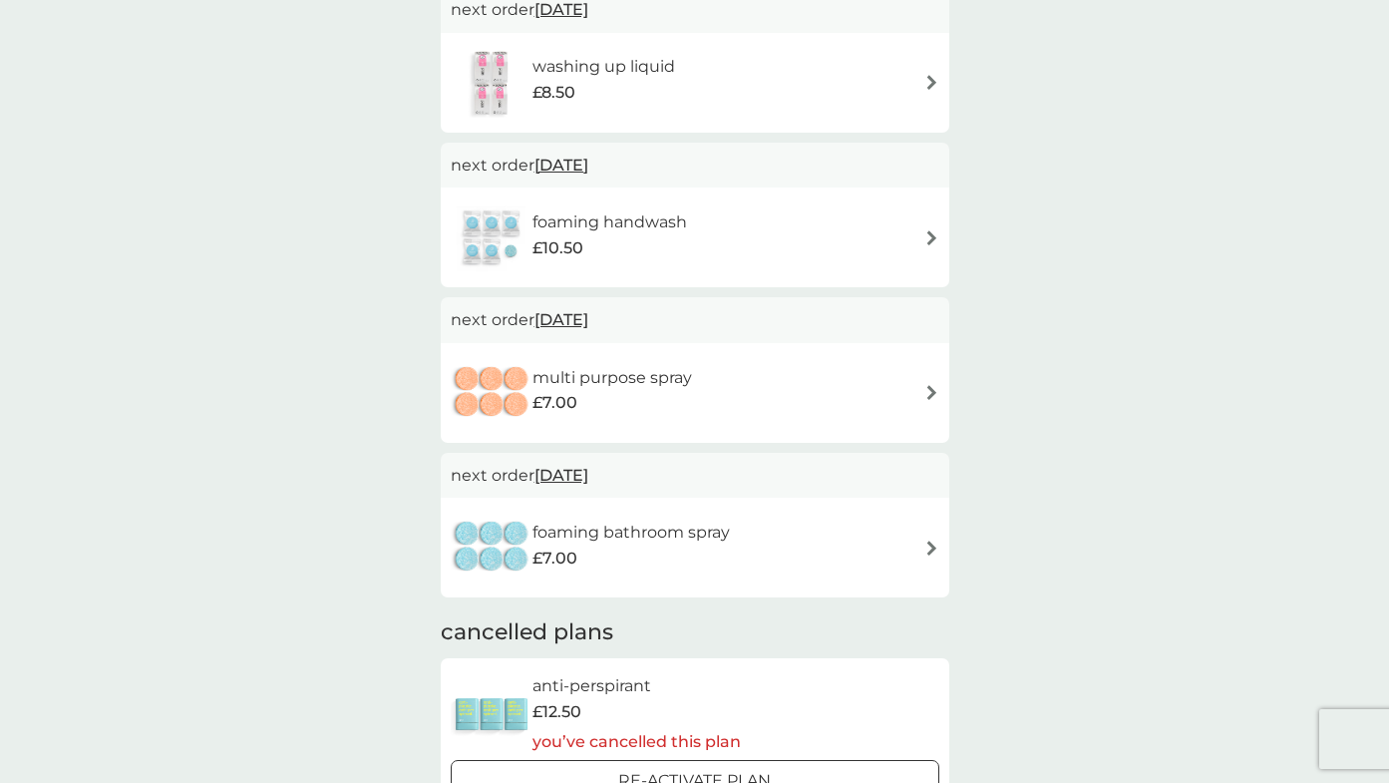
click at [675, 254] on div "£10.50" at bounding box center [609, 248] width 155 height 26
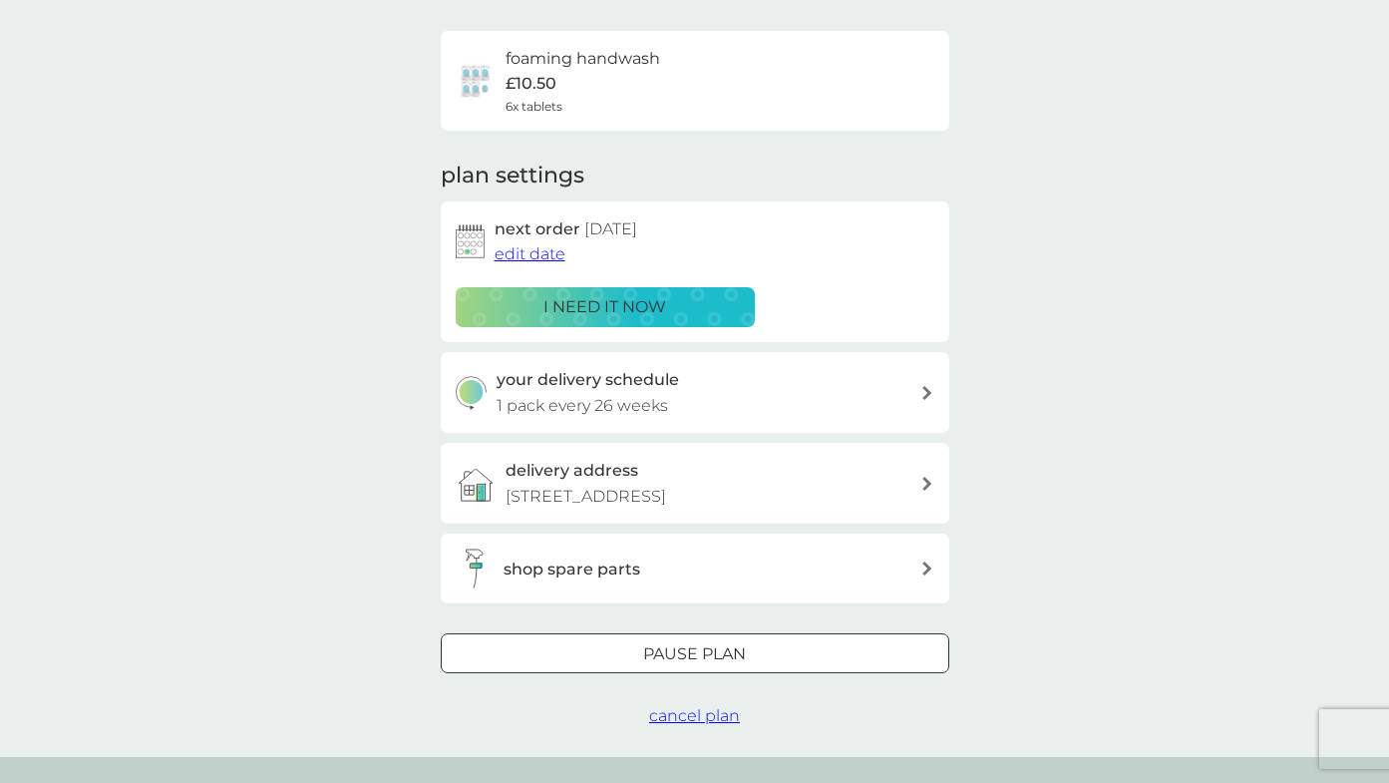
scroll to position [147, 0]
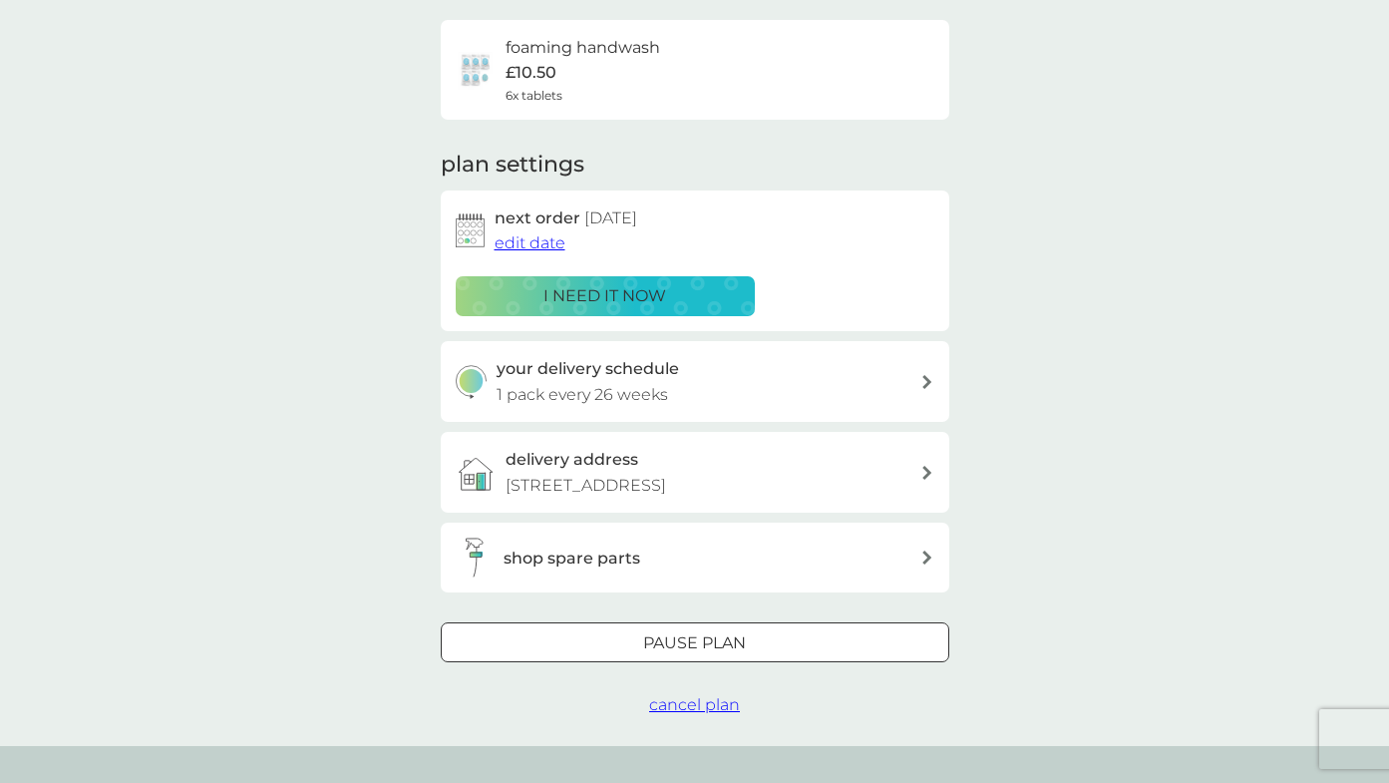
click at [768, 637] on div "Pause plan" at bounding box center [695, 643] width 507 height 26
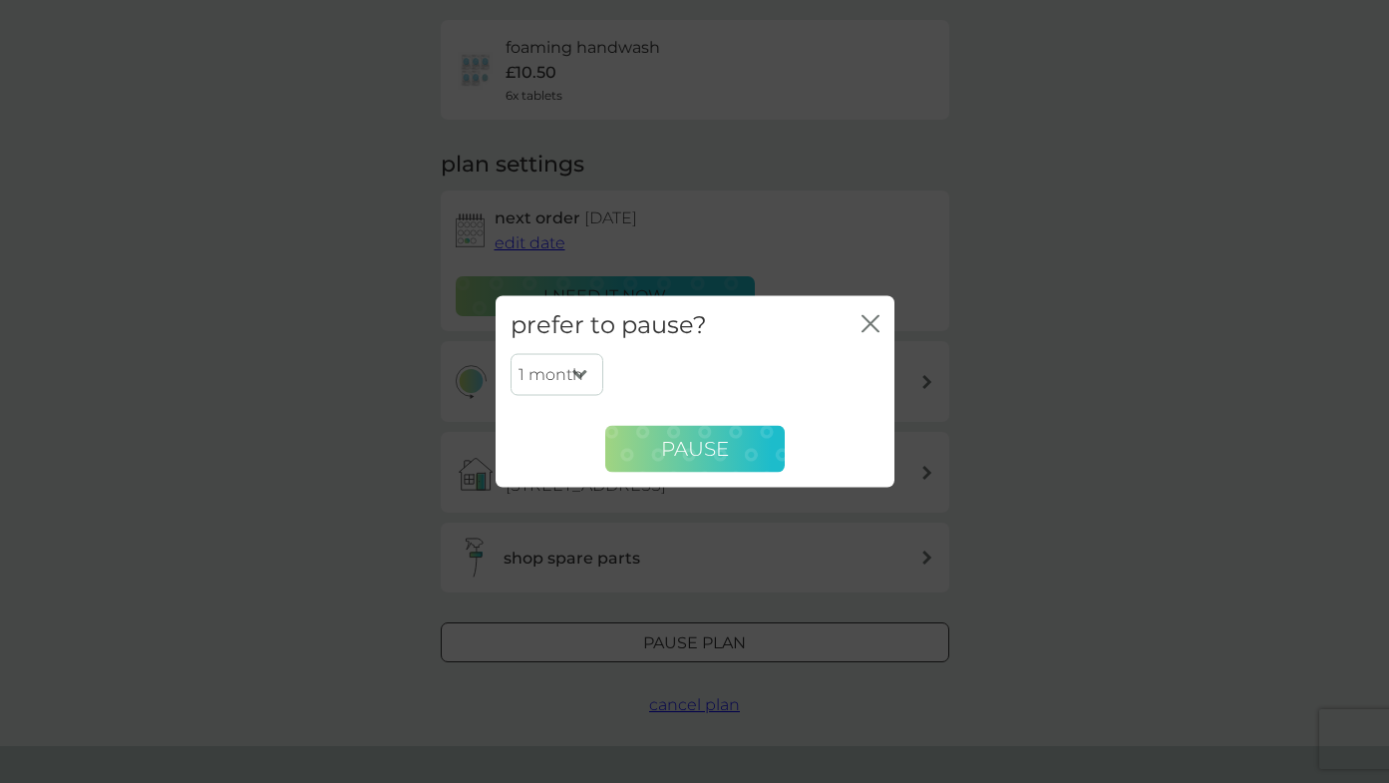
click at [721, 454] on span "Pause" at bounding box center [695, 449] width 68 height 24
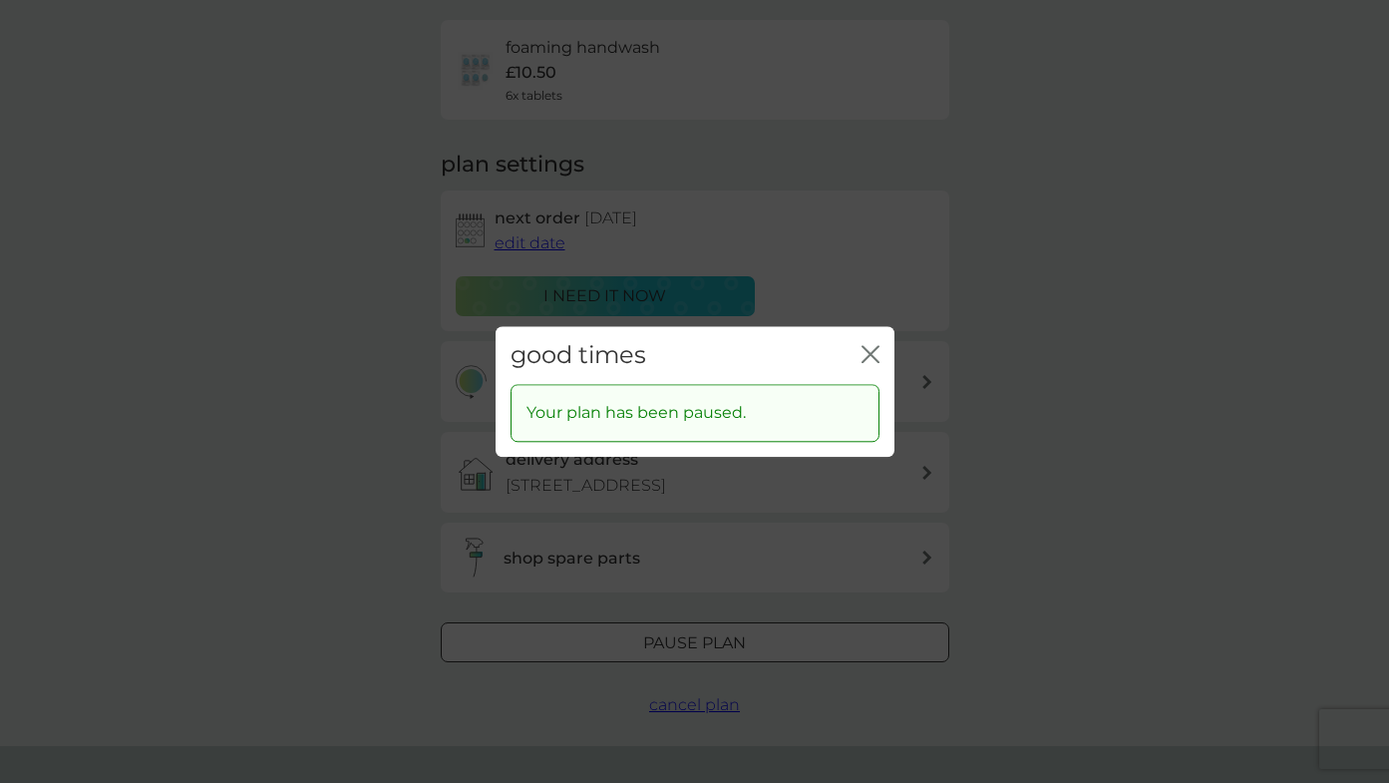
click at [866, 355] on icon "close" at bounding box center [871, 354] width 18 height 18
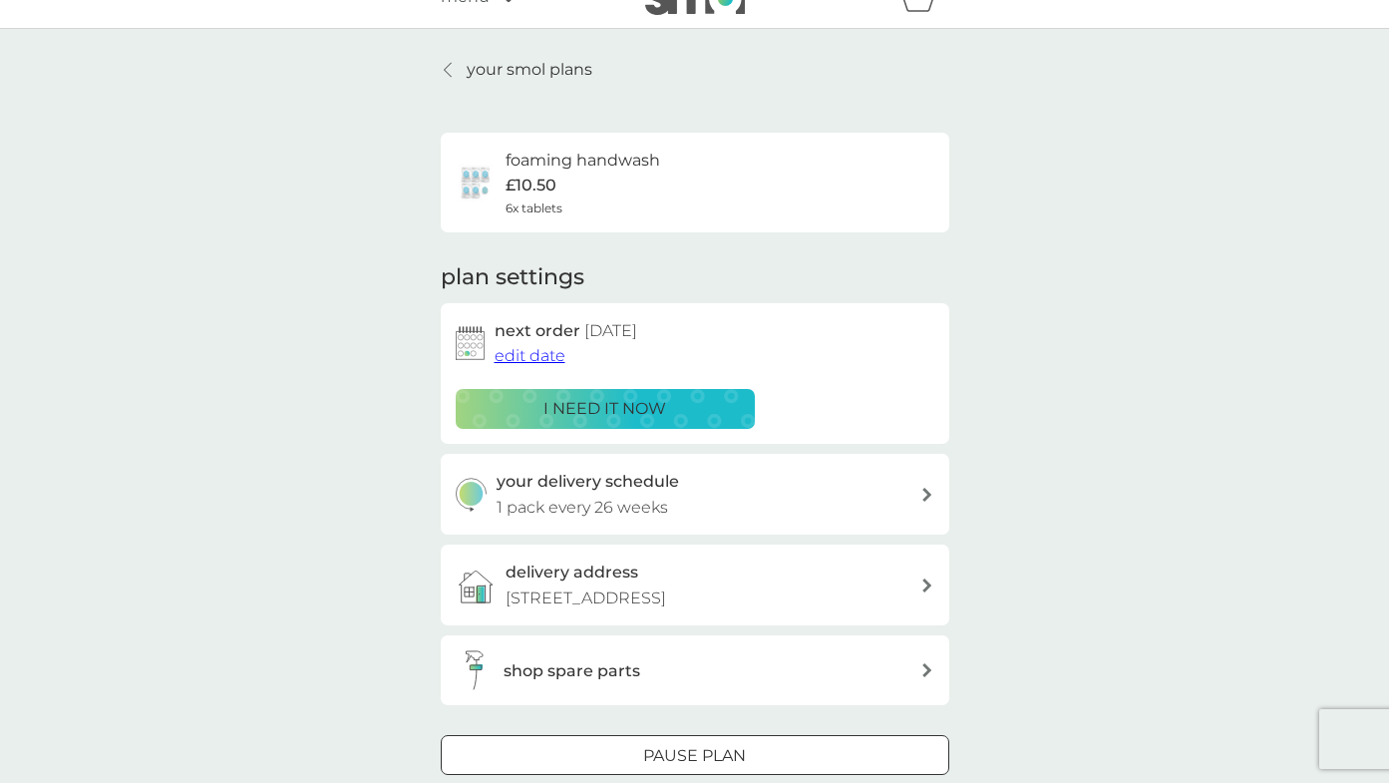
scroll to position [0, 0]
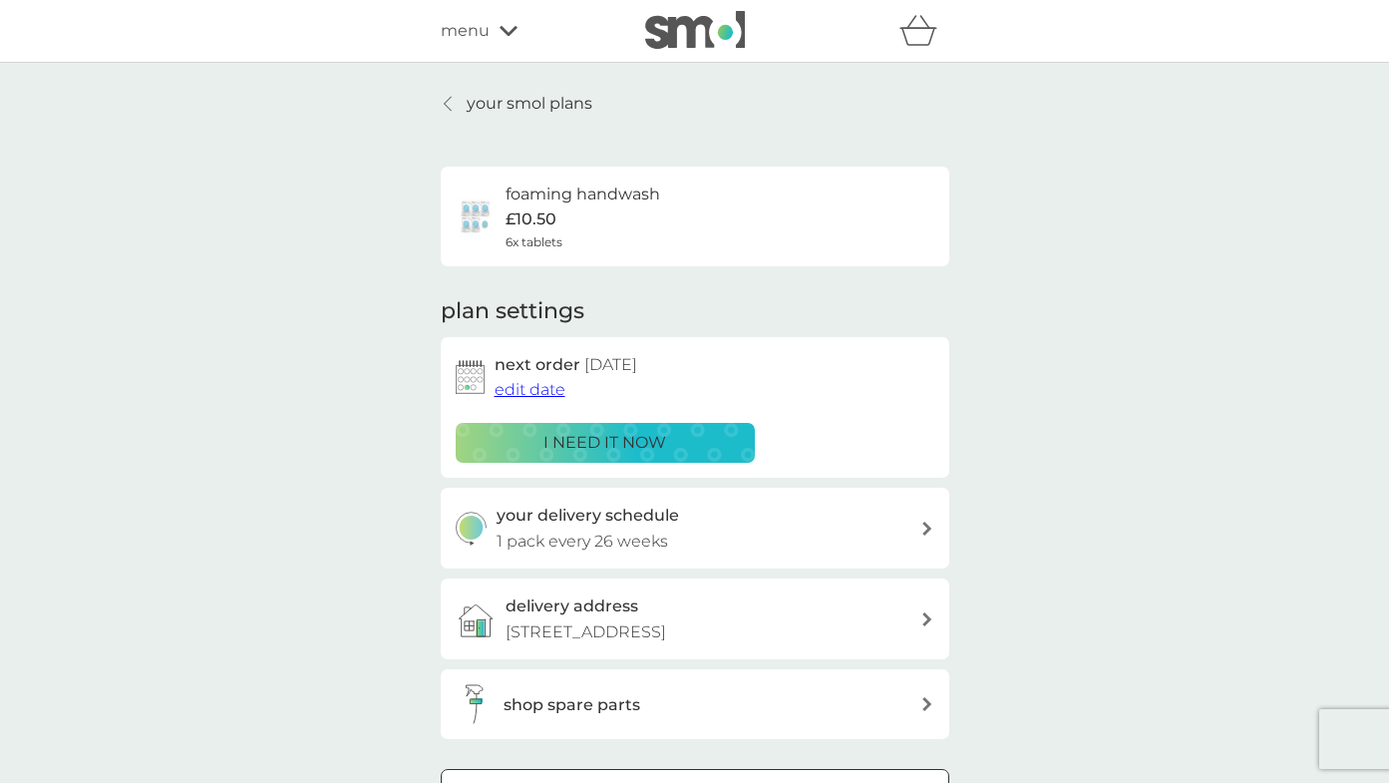
click at [508, 111] on p "your smol plans" at bounding box center [530, 104] width 126 height 26
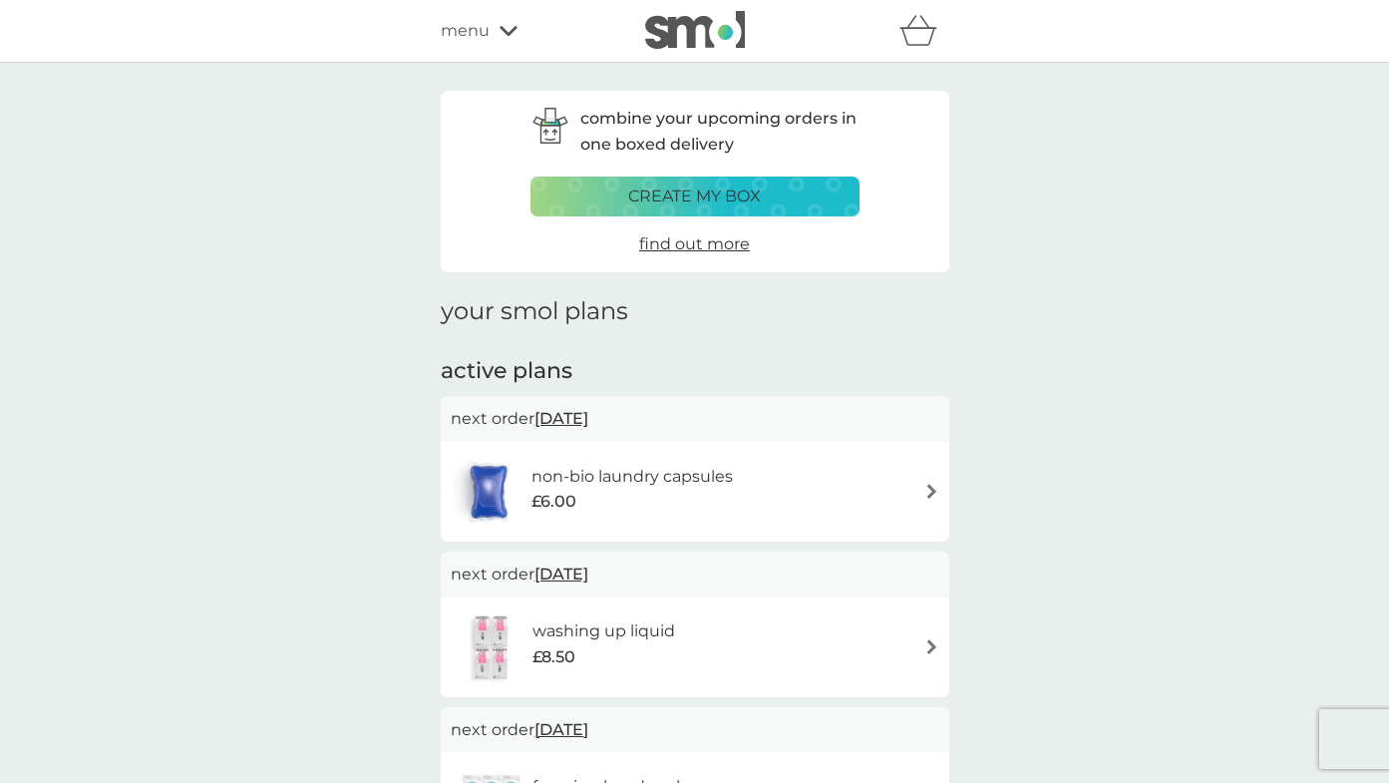
click at [475, 26] on span "menu" at bounding box center [465, 31] width 49 height 26
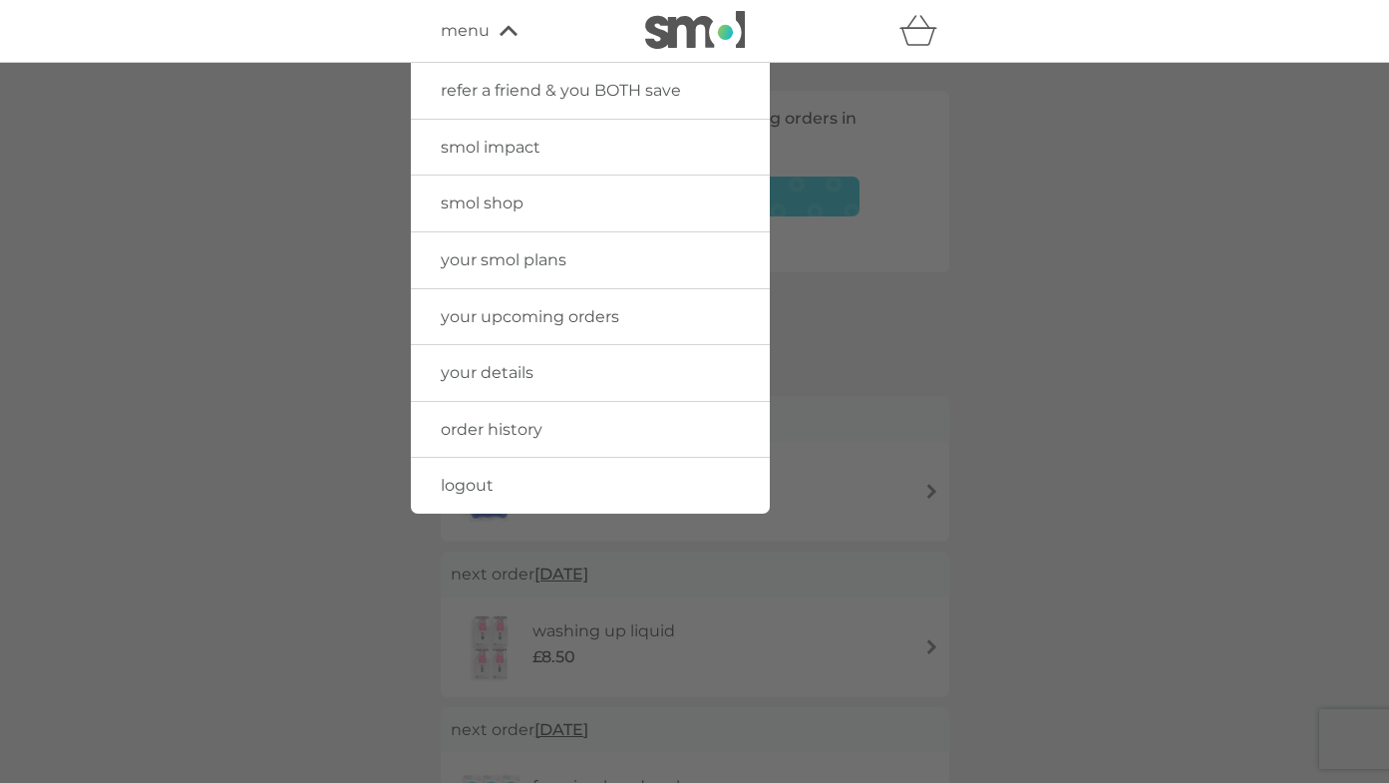
click at [1043, 254] on div at bounding box center [694, 454] width 1389 height 783
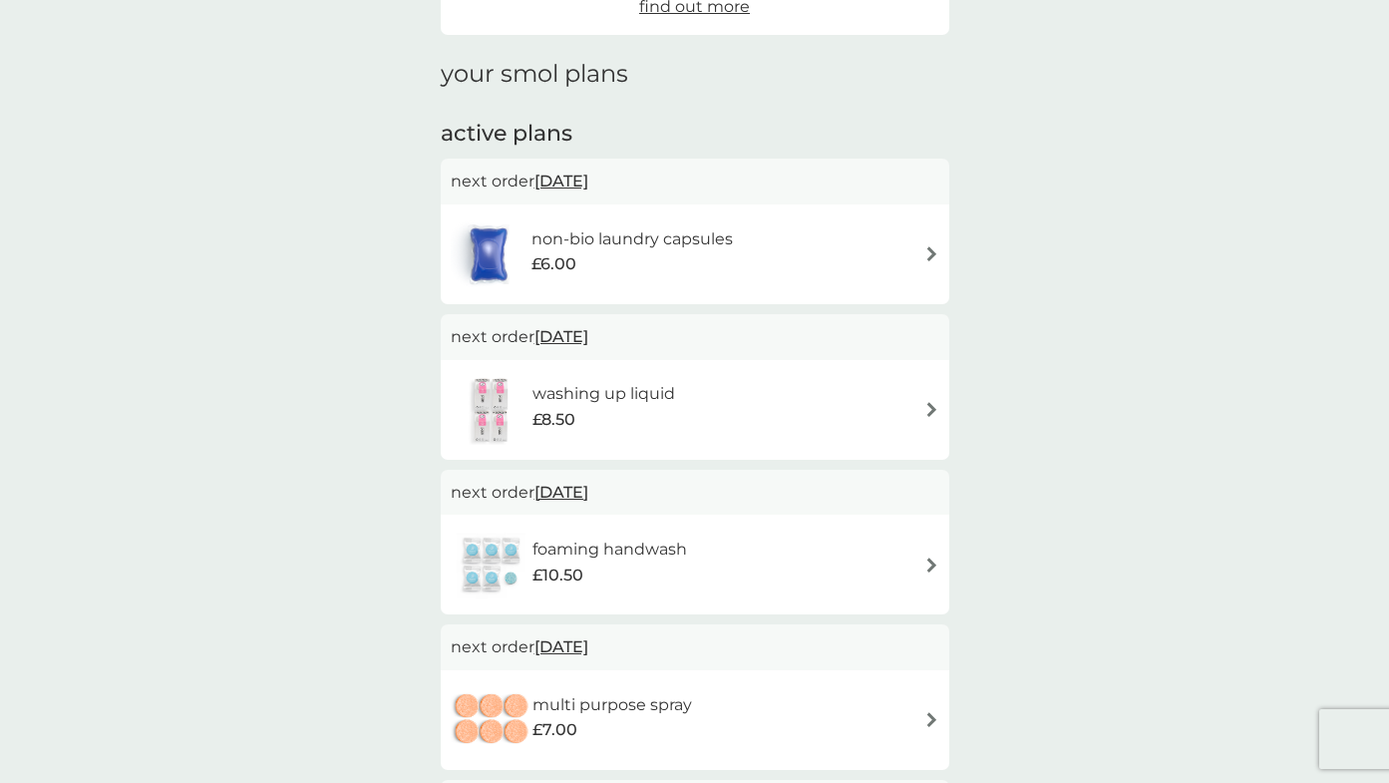
scroll to position [239, 0]
